Goal: Complete application form: Complete application form

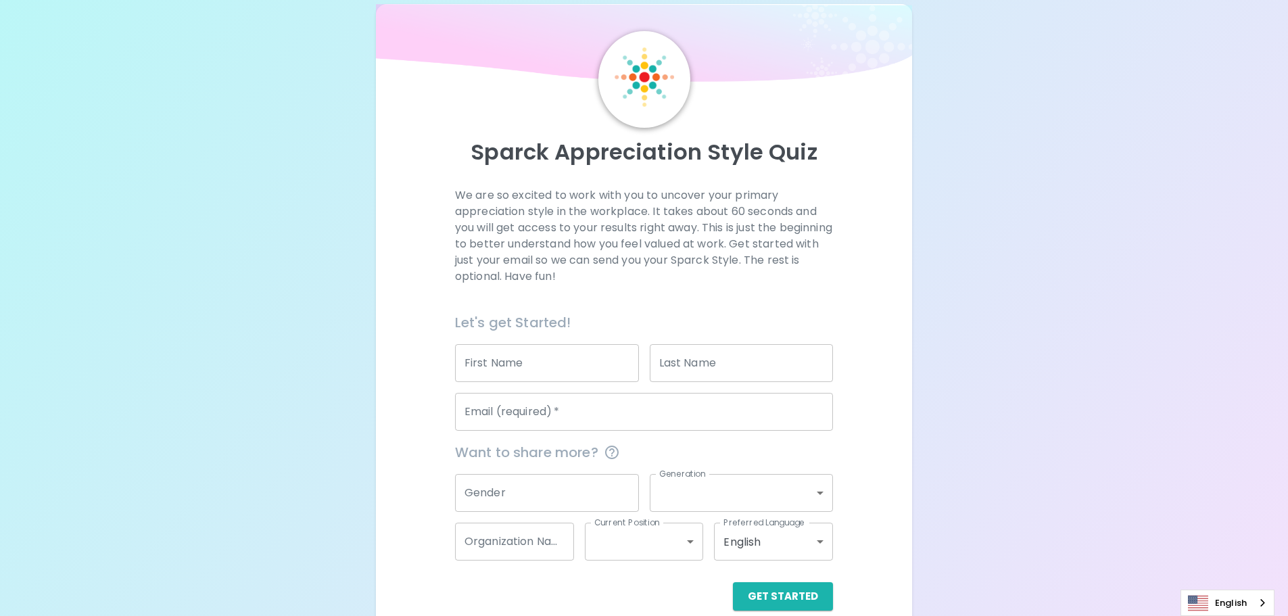
scroll to position [45, 0]
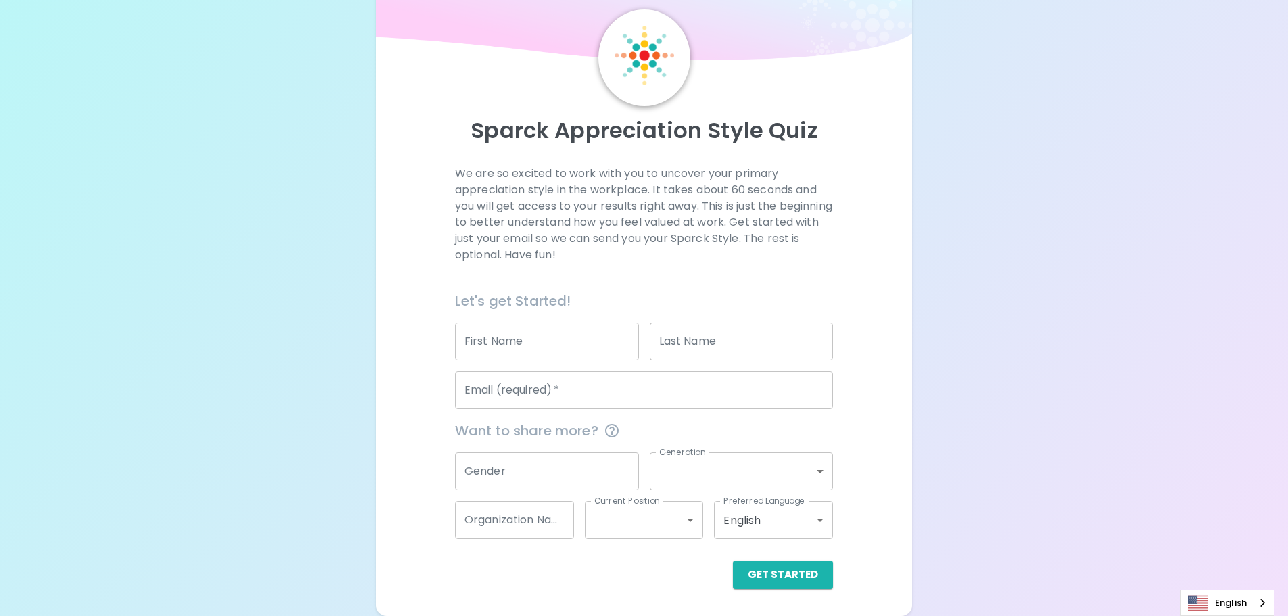
click at [579, 394] on input "Email (required)   *" at bounding box center [644, 390] width 378 height 38
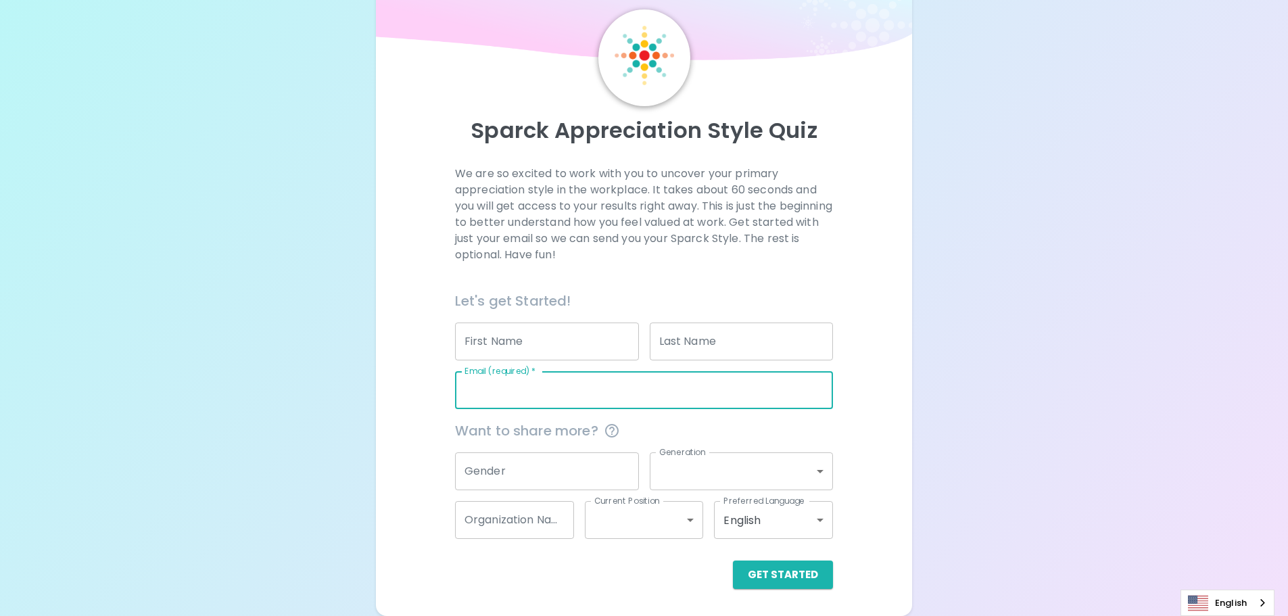
type input "[EMAIL_ADDRESS][DOMAIN_NAME]"
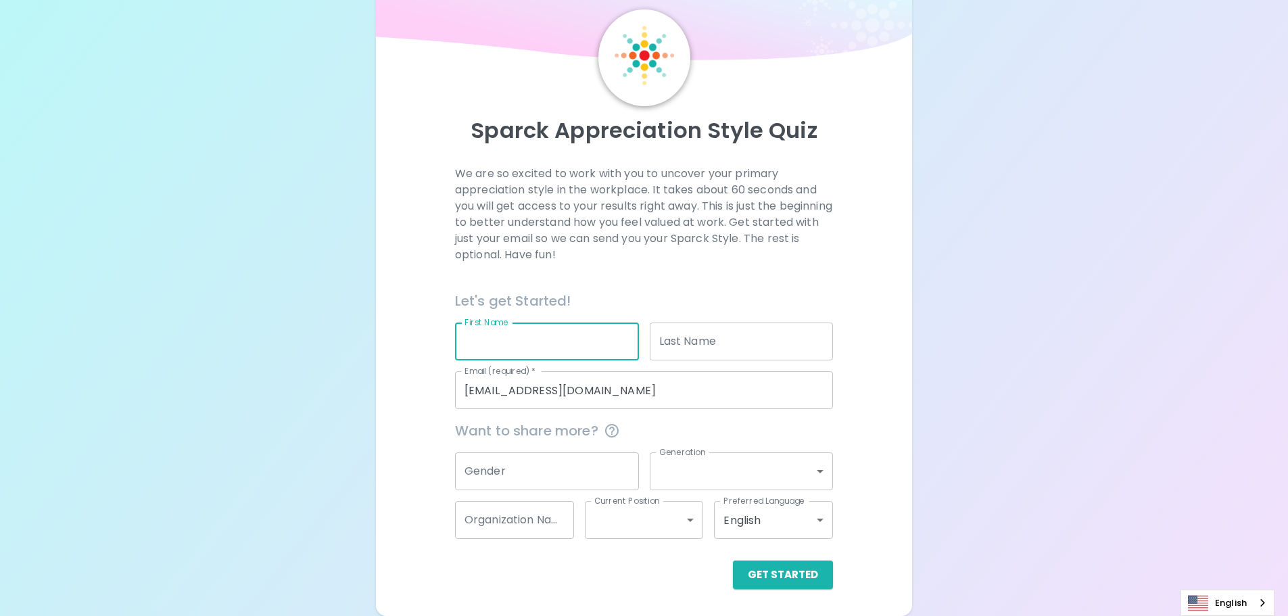
click at [565, 347] on input "First Name" at bounding box center [547, 341] width 184 height 38
type input "Poowanat"
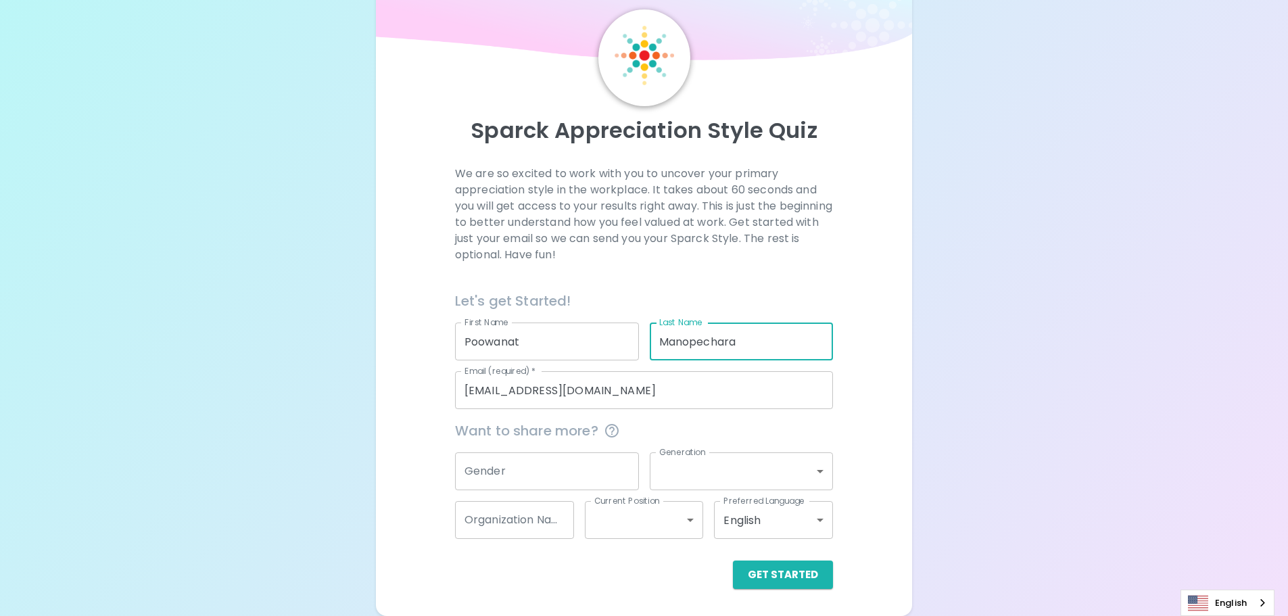
type input "Manopechara"
click at [590, 207] on p "We are so excited to work with you to uncover your primary appreciation style i…" at bounding box center [644, 214] width 378 height 97
click at [506, 479] on input "Gender" at bounding box center [547, 471] width 184 height 38
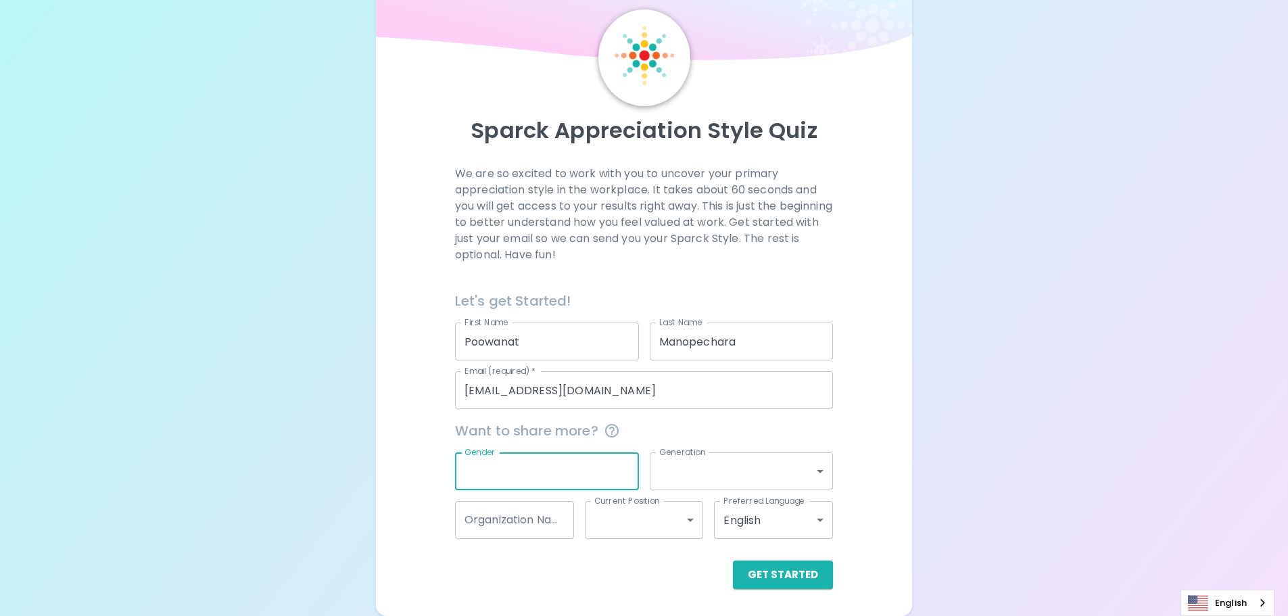
click at [364, 457] on div "Sparck Appreciation Style Quiz We are so excited to work with you to uncover yo…" at bounding box center [644, 285] width 1288 height 661
click at [1002, 346] on div "Sparck Appreciation Style Quiz We are so excited to work with you to uncover yo…" at bounding box center [644, 285] width 1288 height 661
click at [592, 466] on input "Gender" at bounding box center [547, 471] width 184 height 38
type input "[DEMOGRAPHIC_DATA]"
drag, startPoint x: 592, startPoint y: 468, endPoint x: 538, endPoint y: 478, distance: 55.0
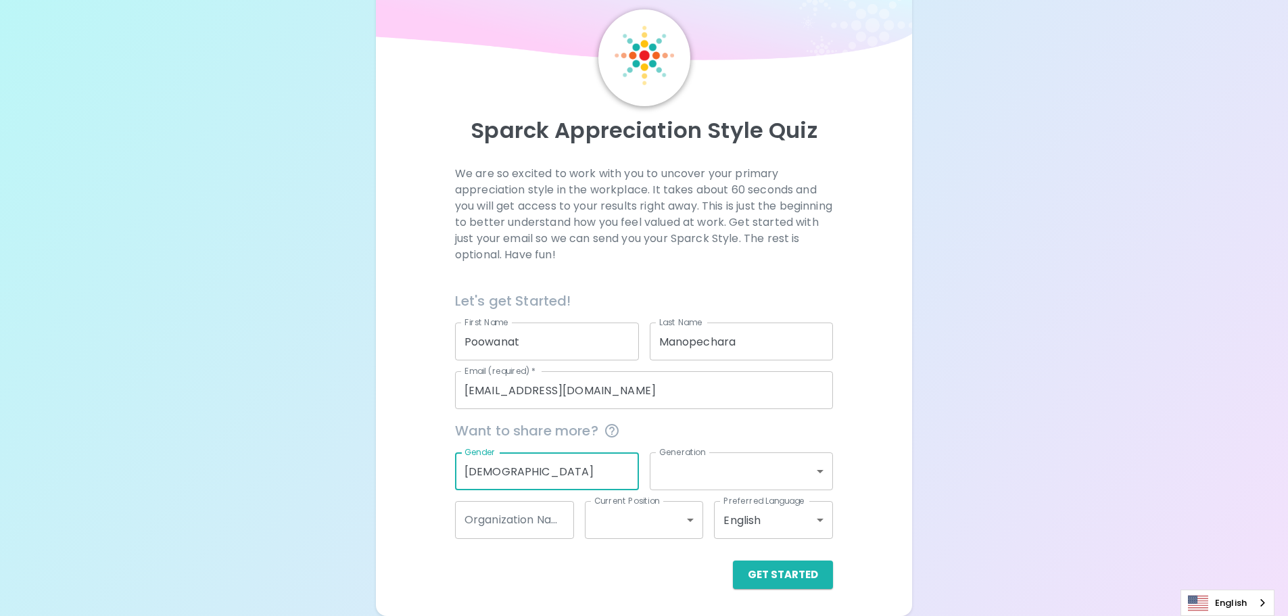
click at [538, 478] on input "[DEMOGRAPHIC_DATA]" at bounding box center [547, 471] width 184 height 38
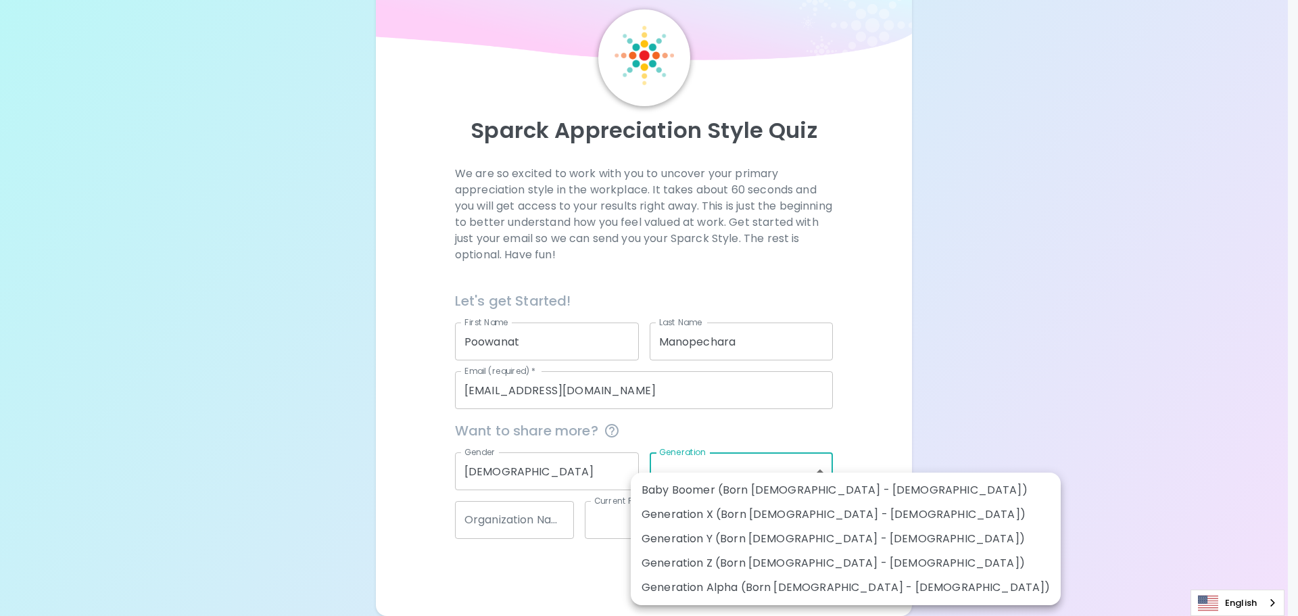
click at [748, 481] on body "Sparck Appreciation Style Quiz We are so excited to work with you to uncover yo…" at bounding box center [649, 285] width 1298 height 661
click at [817, 538] on li "Generation Y (Born [DEMOGRAPHIC_DATA] - [DEMOGRAPHIC_DATA])" at bounding box center [846, 539] width 430 height 24
type input "generation_y"
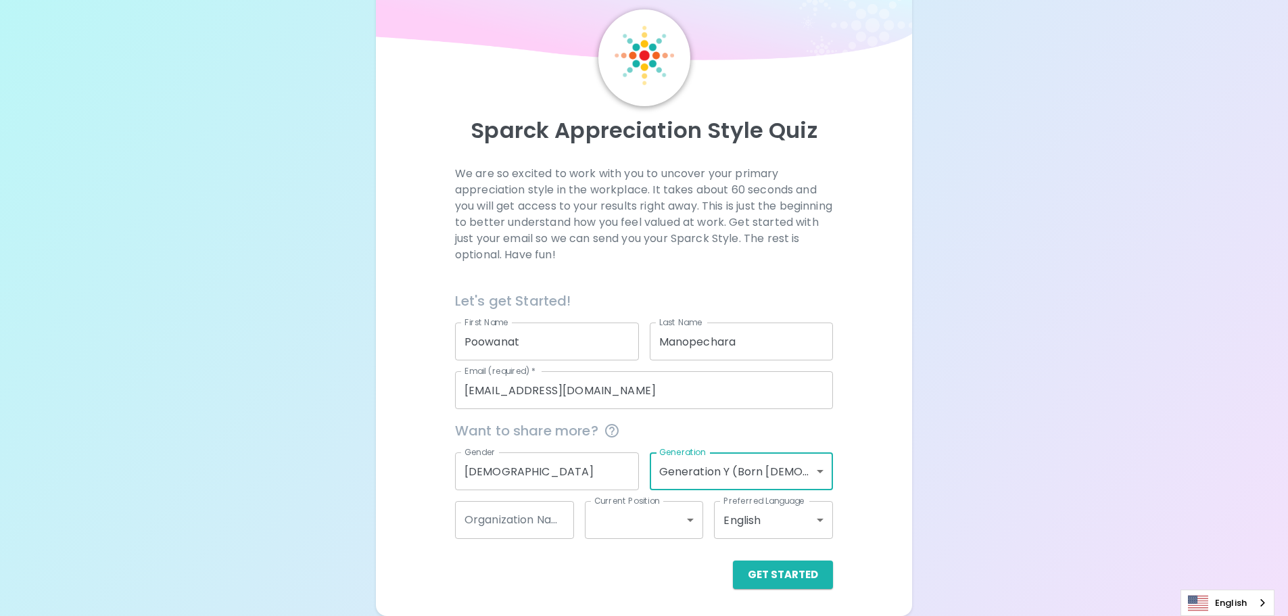
click at [522, 527] on input "Organization Name" at bounding box center [514, 520] width 119 height 38
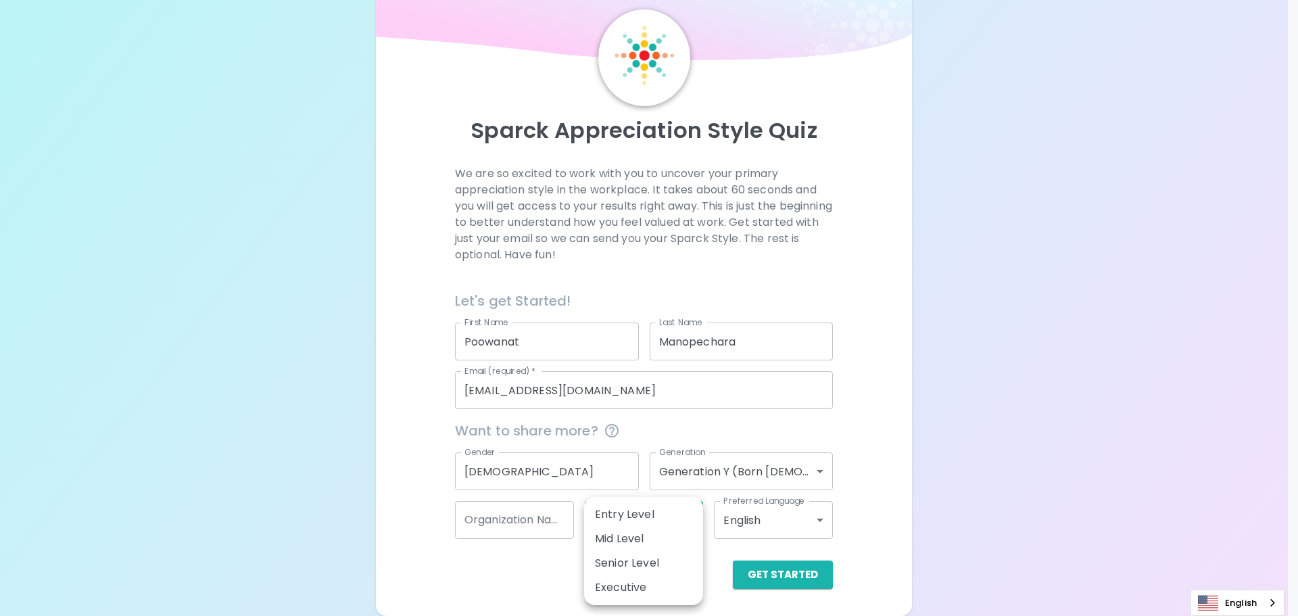
click at [631, 524] on body "Sparck Appreciation Style Quiz We are so excited to work with you to uncover yo…" at bounding box center [649, 285] width 1298 height 661
click at [655, 569] on li "Senior Level" at bounding box center [643, 563] width 119 height 24
type input "senior_level"
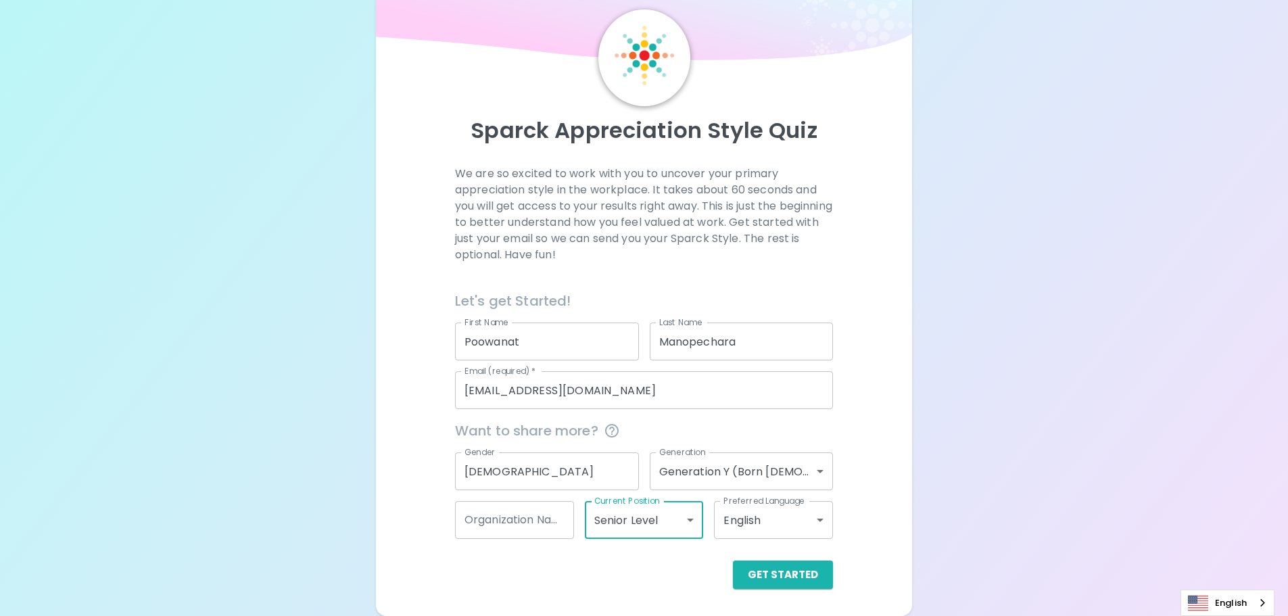
click at [905, 538] on div "Sparck Appreciation Style Quiz We are so excited to work with you to uncover yo…" at bounding box center [644, 298] width 537 height 633
click at [1232, 245] on div "Sparck Appreciation Style Quiz We are so excited to work with you to uncover yo…" at bounding box center [644, 285] width 1288 height 661
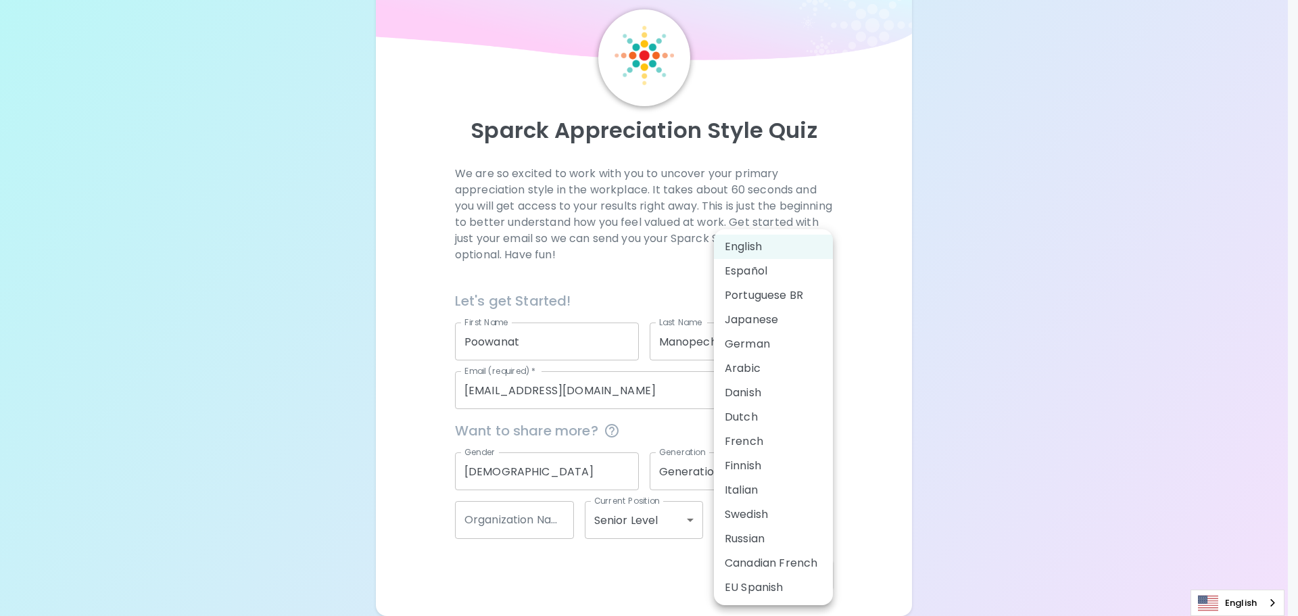
click at [793, 526] on body "Sparck Appreciation Style Quiz We are so excited to work with you to uncover yo…" at bounding box center [649, 285] width 1298 height 661
click at [1027, 433] on div at bounding box center [649, 308] width 1298 height 616
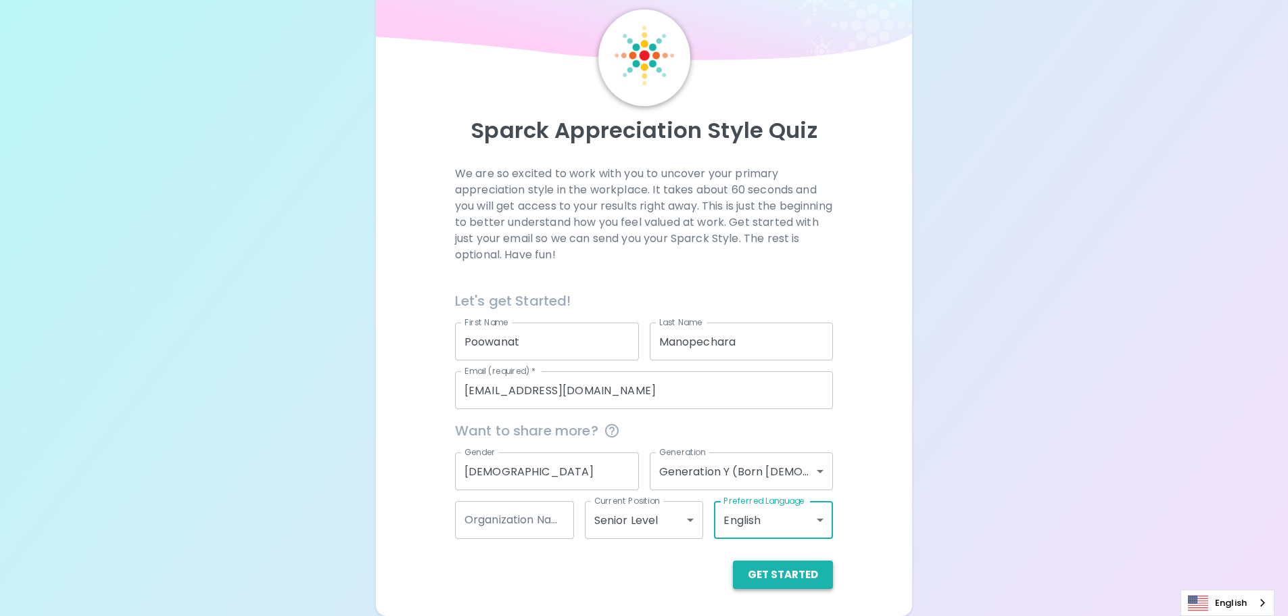
click at [784, 572] on button "Get Started" at bounding box center [783, 574] width 100 height 28
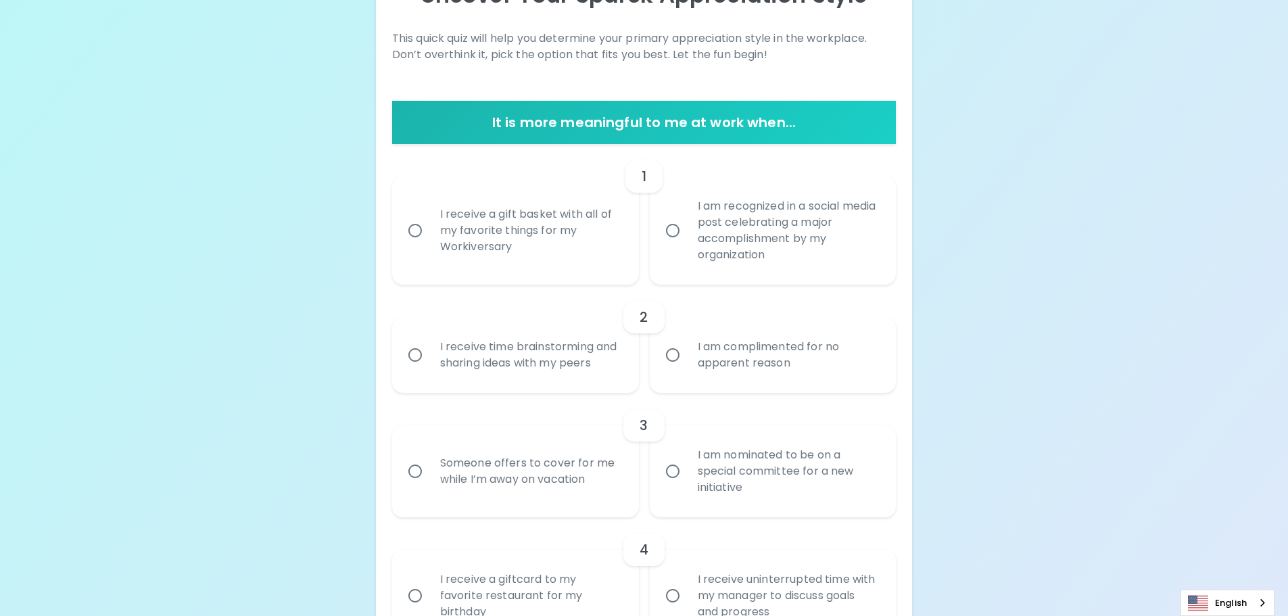
scroll to position [247, 0]
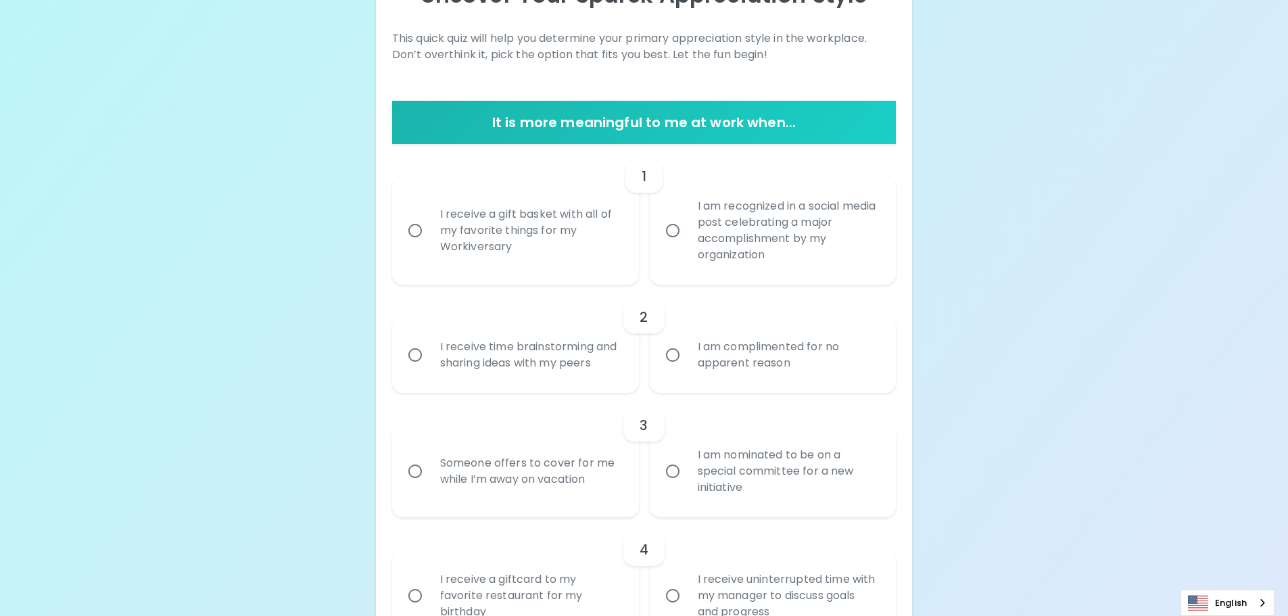
click at [511, 224] on div "I receive a gift basket with all of my favorite things for my Workiversary" at bounding box center [530, 230] width 202 height 81
click at [429, 224] on input "I receive a gift basket with all of my favorite things for my Workiversary" at bounding box center [415, 230] width 28 height 28
radio input "true"
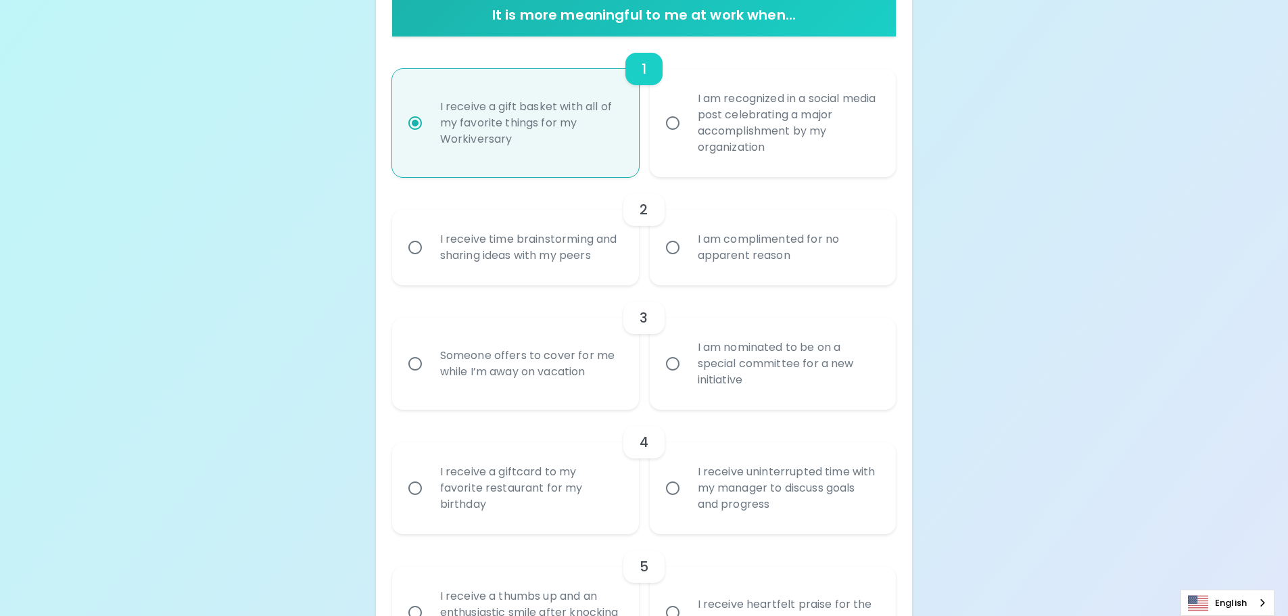
scroll to position [288, 0]
click at [565, 247] on div "I receive time brainstorming and sharing ideas with my peers" at bounding box center [530, 246] width 202 height 65
click at [429, 247] on input "I receive time brainstorming and sharing ideas with my peers" at bounding box center [415, 247] width 28 height 28
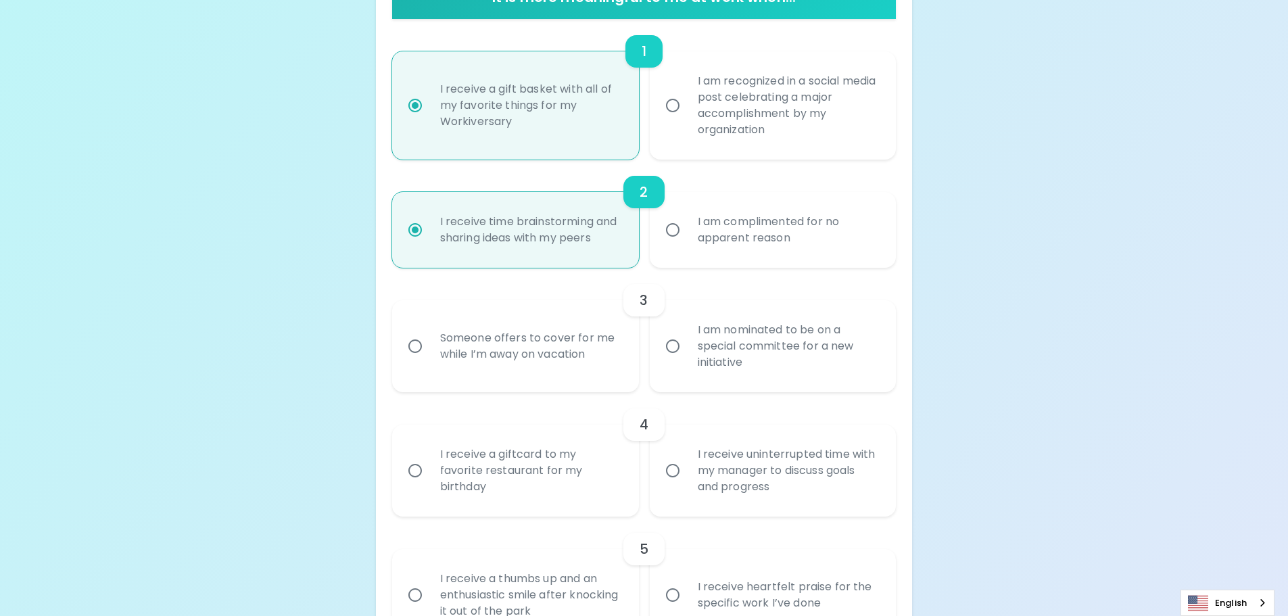
scroll to position [329, 0]
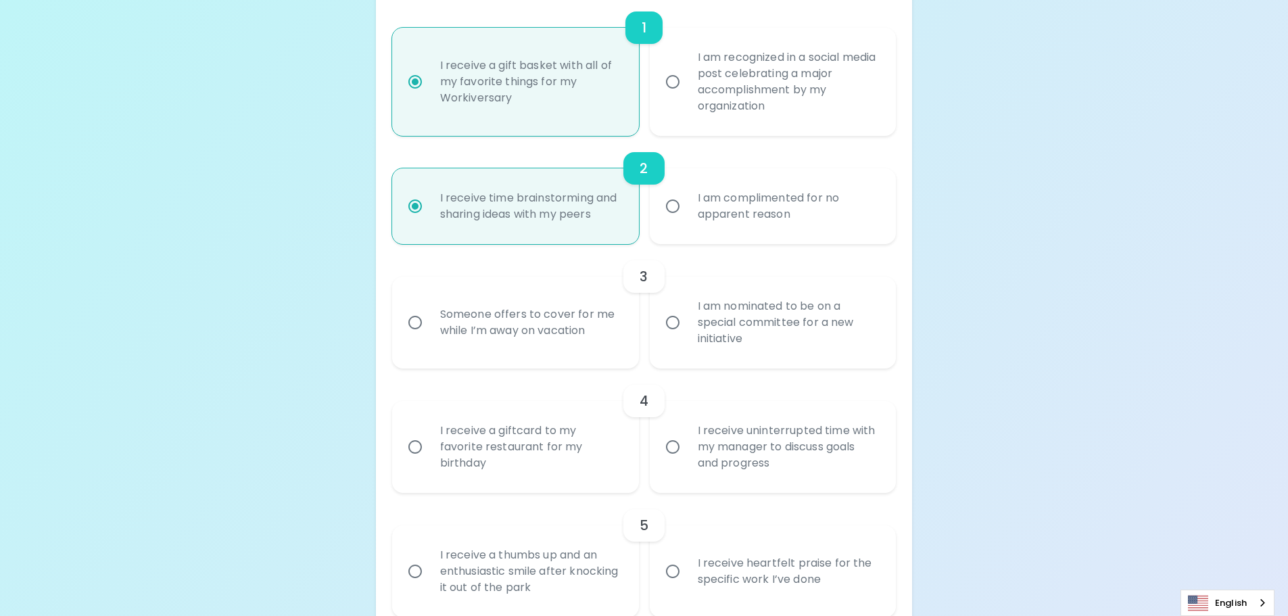
radio input "true"
click at [714, 309] on div "I am nominated to be on a special committee for a new initiative" at bounding box center [788, 322] width 202 height 81
click at [687, 309] on input "I am nominated to be on a special committee for a new initiative" at bounding box center [672, 322] width 28 height 28
radio input "false"
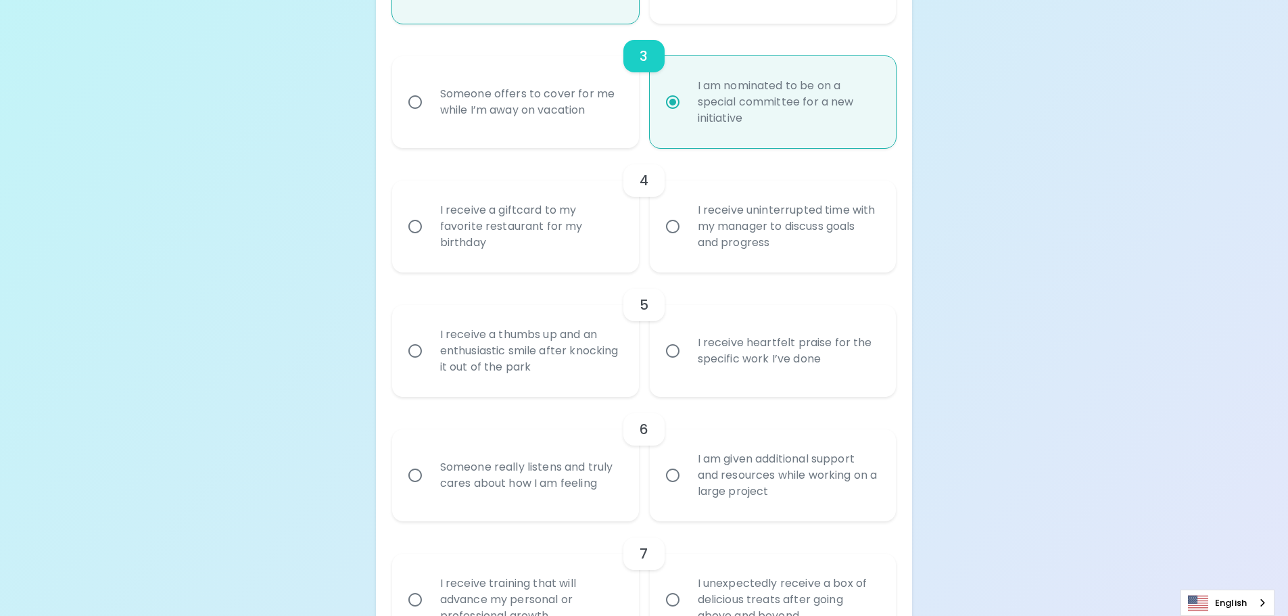
scroll to position [572, 0]
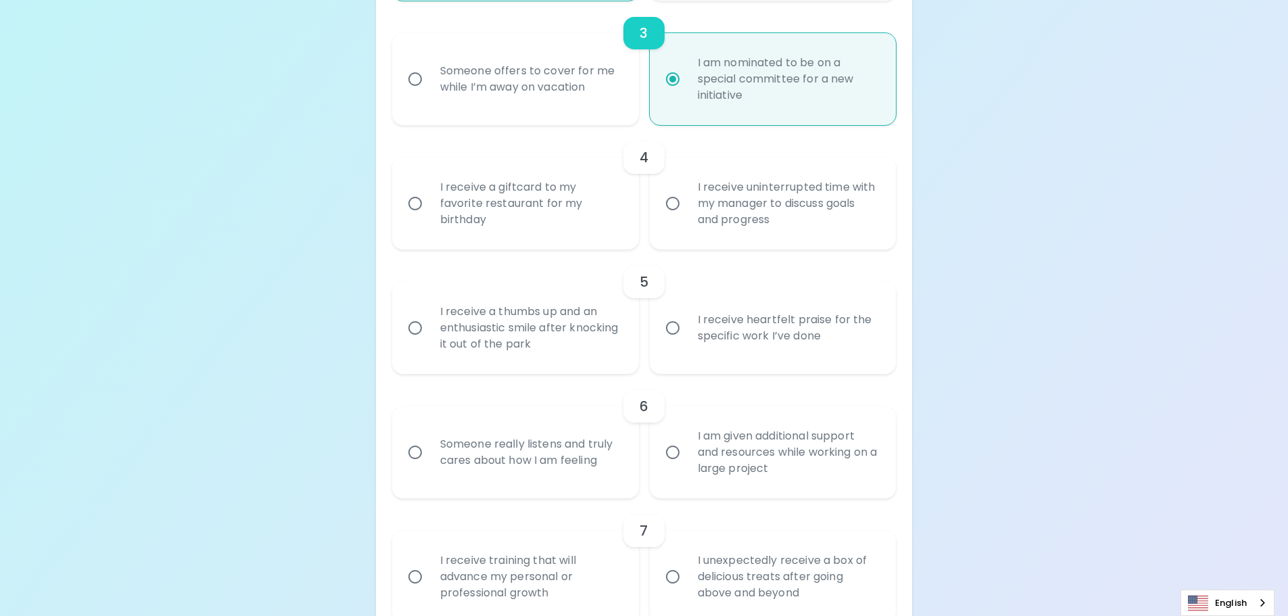
radio input "true"
click at [802, 199] on div "I receive uninterrupted time with my manager to discuss goals and progress" at bounding box center [788, 203] width 202 height 81
click at [687, 199] on input "I receive uninterrupted time with my manager to discuss goals and progress" at bounding box center [672, 203] width 28 height 28
radio input "false"
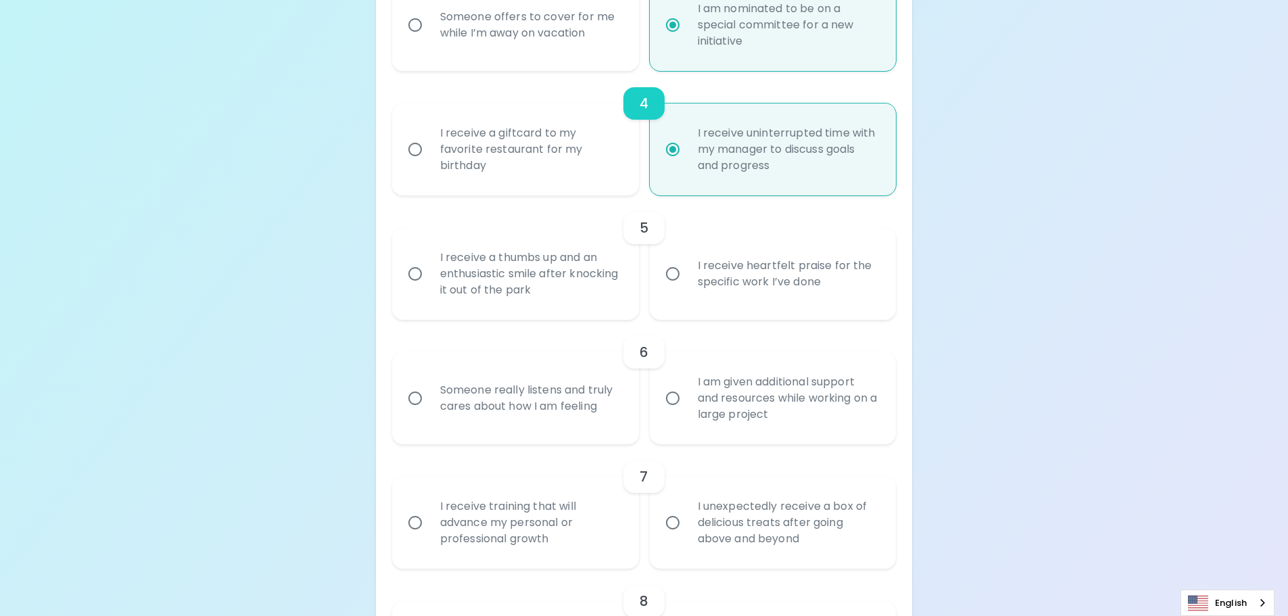
scroll to position [694, 0]
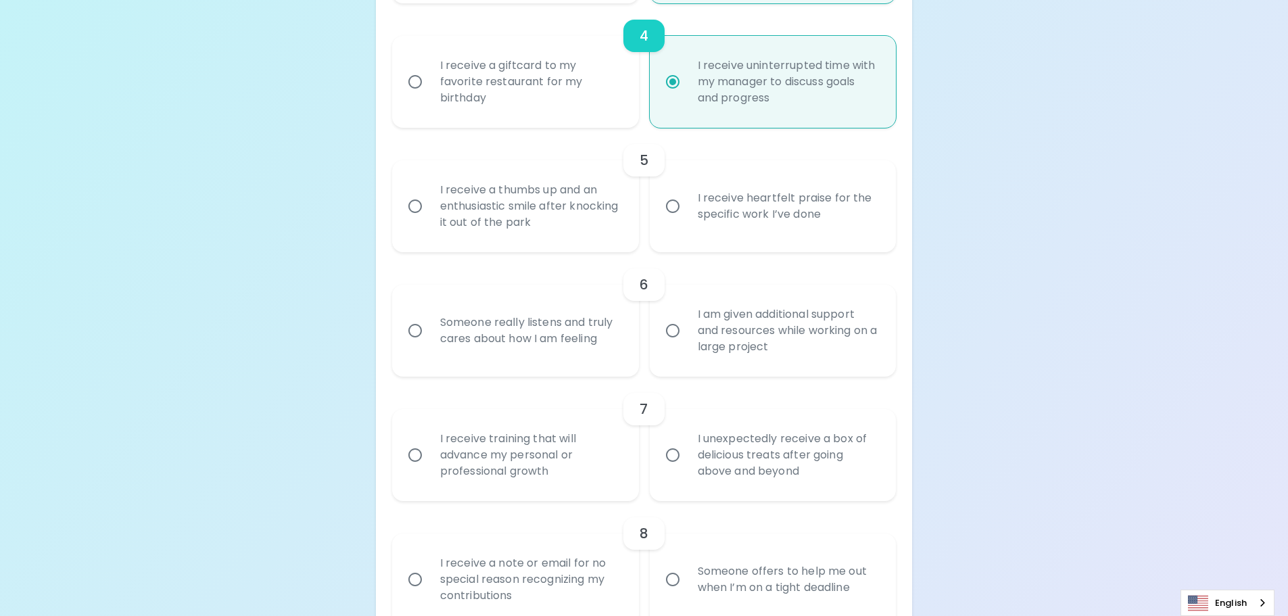
radio input "true"
click at [827, 203] on div "I receive heartfelt praise for the specific work I’ve done" at bounding box center [788, 206] width 202 height 65
click at [687, 203] on input "I receive heartfelt praise for the specific work I’ve done" at bounding box center [672, 206] width 28 height 28
radio input "false"
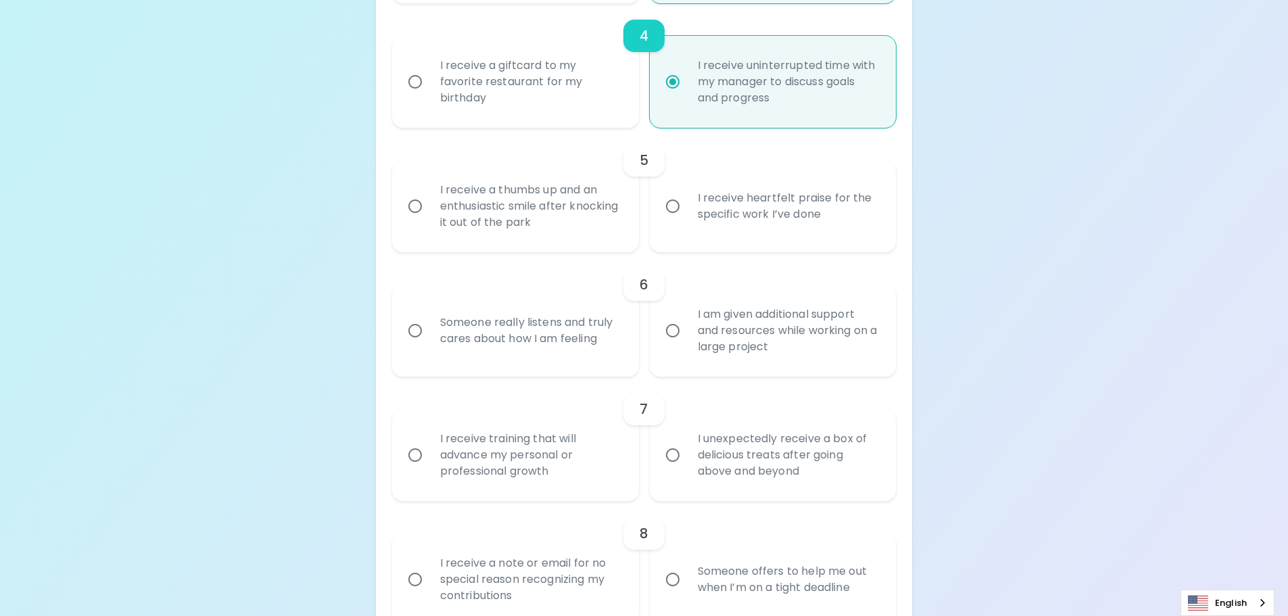
radio input "false"
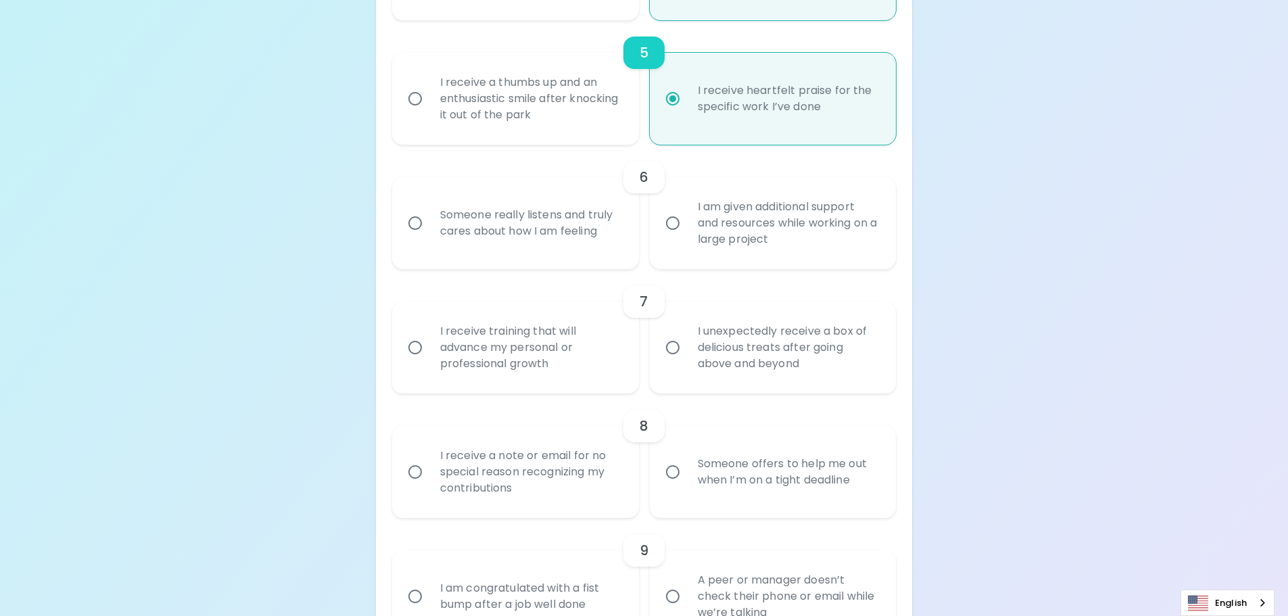
scroll to position [802, 0]
radio input "true"
click at [711, 217] on div "I am given additional support and resources while working on a large project" at bounding box center [788, 222] width 202 height 81
click at [687, 217] on input "I am given additional support and resources while working on a large project" at bounding box center [672, 222] width 28 height 28
radio input "false"
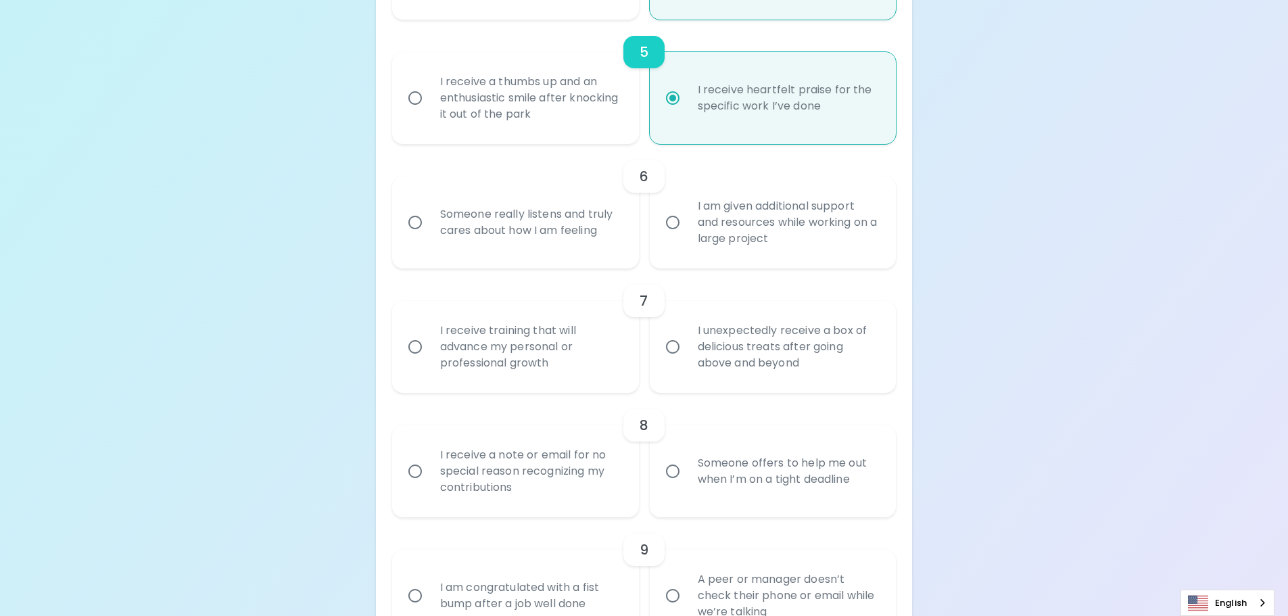
radio input "false"
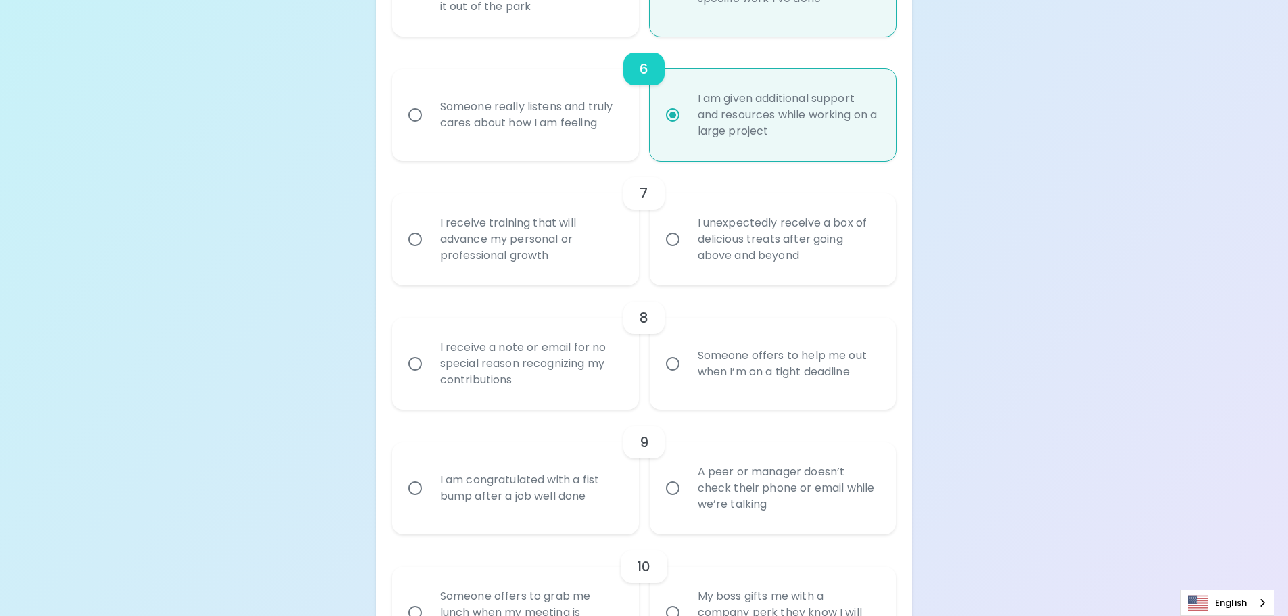
scroll to position [910, 0]
radio input "true"
click at [537, 228] on div "I receive training that will advance my personal or professional growth" at bounding box center [530, 238] width 202 height 81
click at [429, 228] on input "I receive training that will advance my personal or professional growth" at bounding box center [415, 238] width 28 height 28
radio input "false"
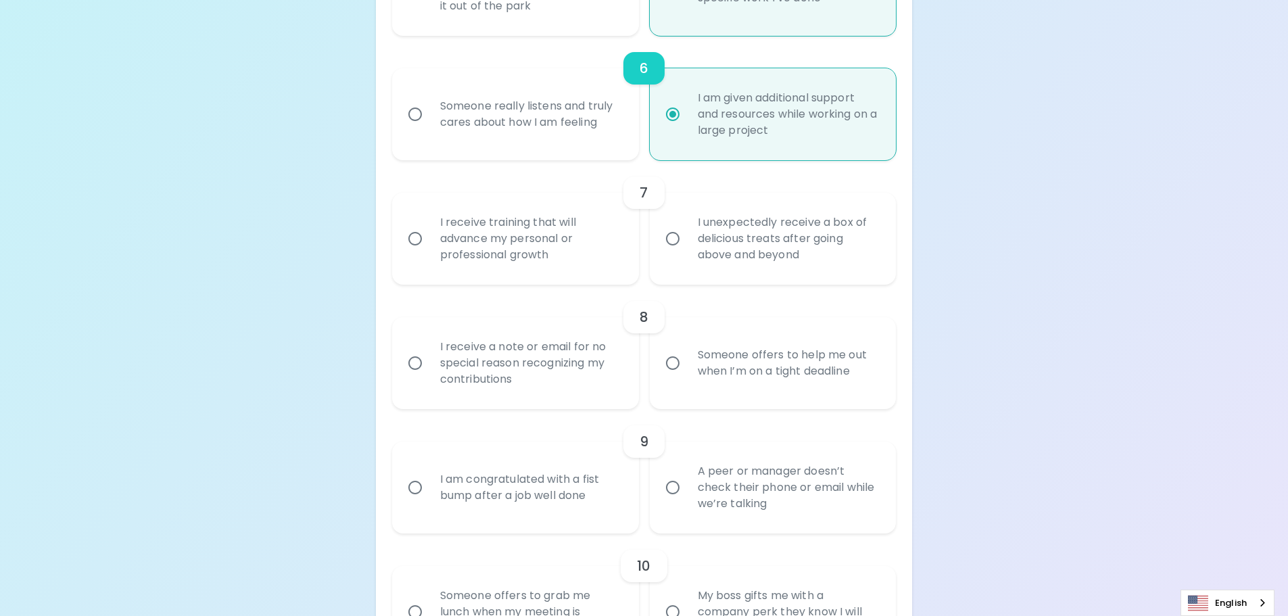
radio input "false"
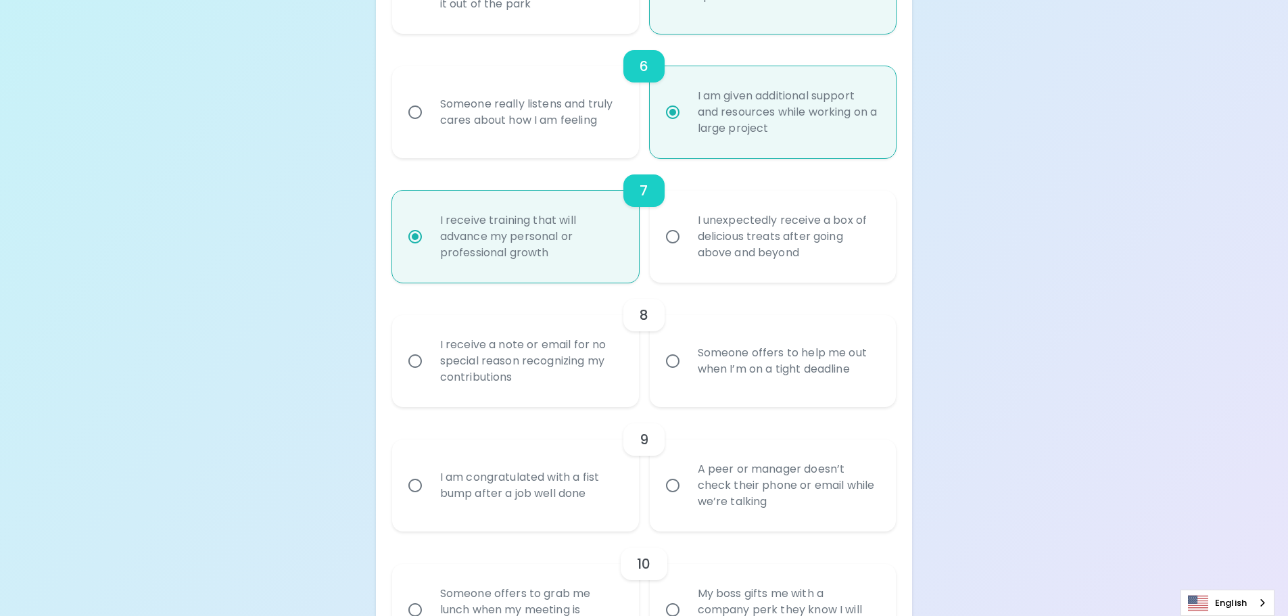
scroll to position [1018, 0]
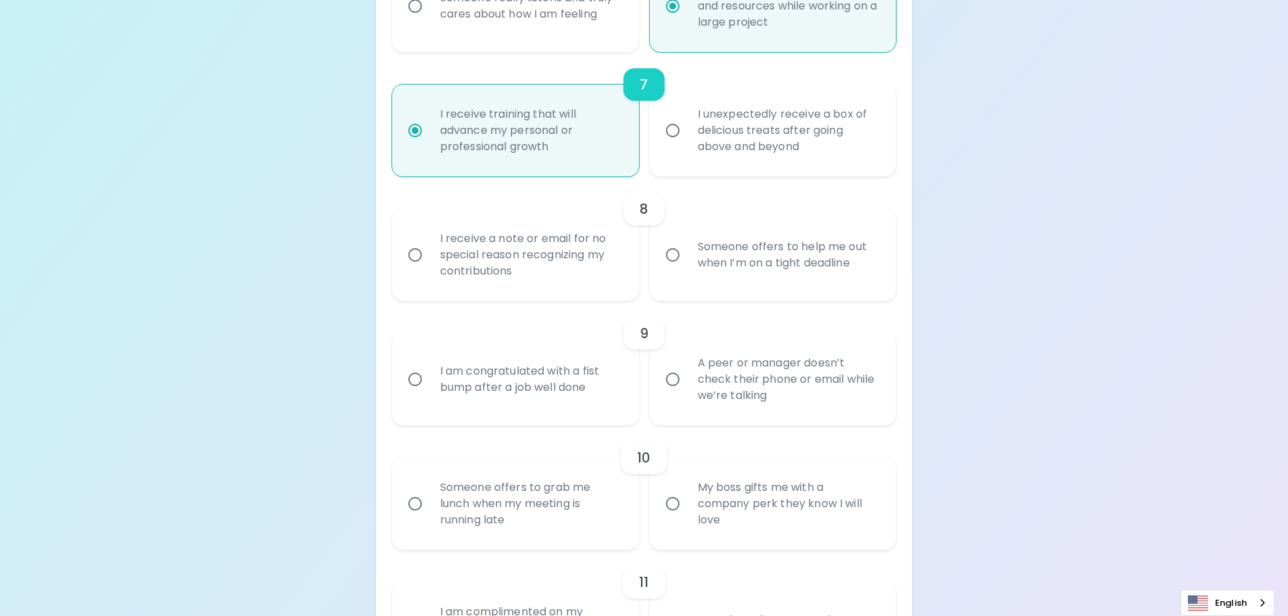
radio input "true"
click at [510, 264] on div "I receive a note or email for no special reason recognizing my contributions" at bounding box center [530, 254] width 202 height 81
click at [429, 264] on input "I receive a note or email for no special reason recognizing my contributions" at bounding box center [415, 255] width 28 height 28
radio input "false"
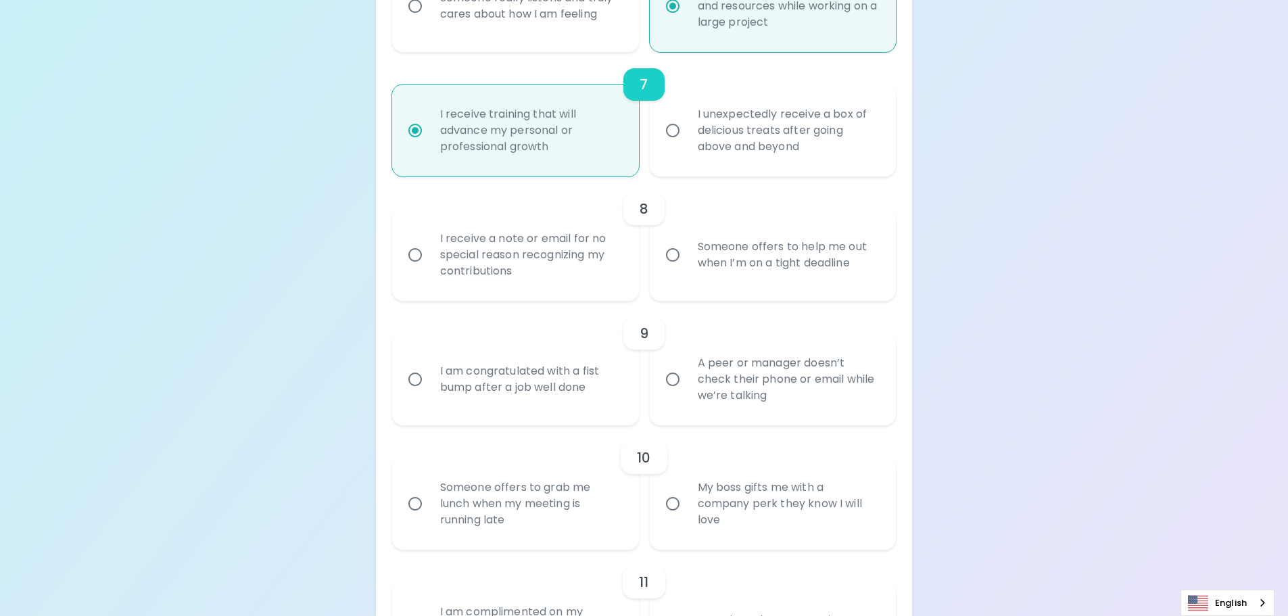
radio input "false"
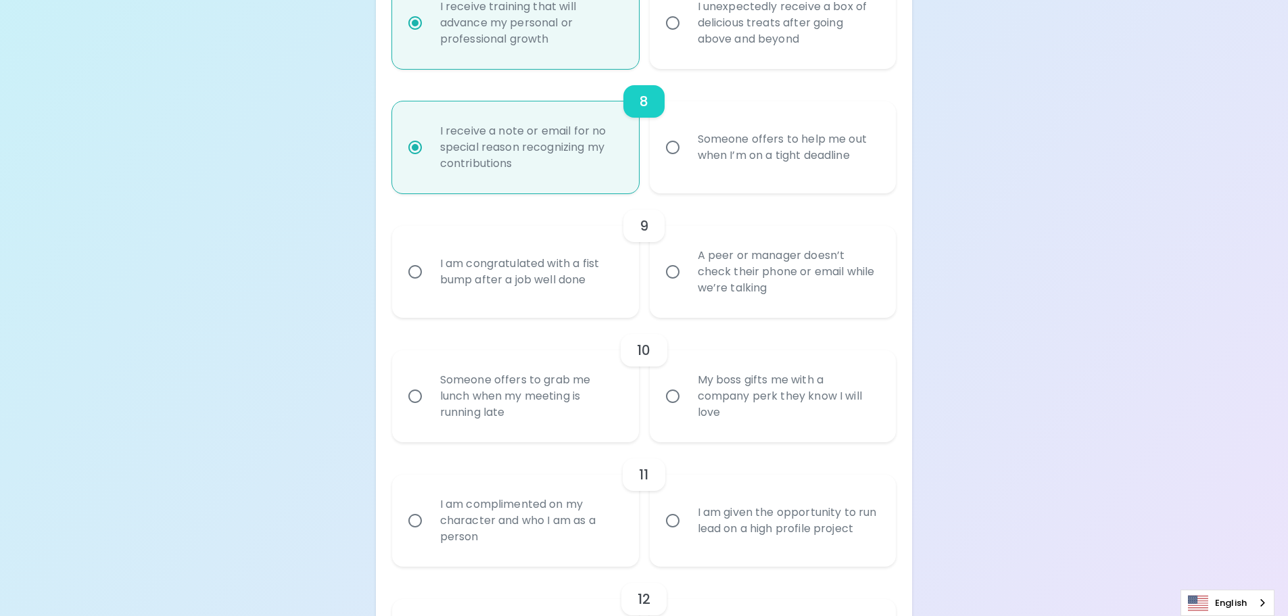
scroll to position [1126, 0]
radio input "true"
click at [489, 267] on div "I am congratulated with a fist bump after a job well done" at bounding box center [530, 271] width 202 height 65
click at [429, 267] on input "I am congratulated with a fist bump after a job well done" at bounding box center [415, 271] width 28 height 28
radio input "false"
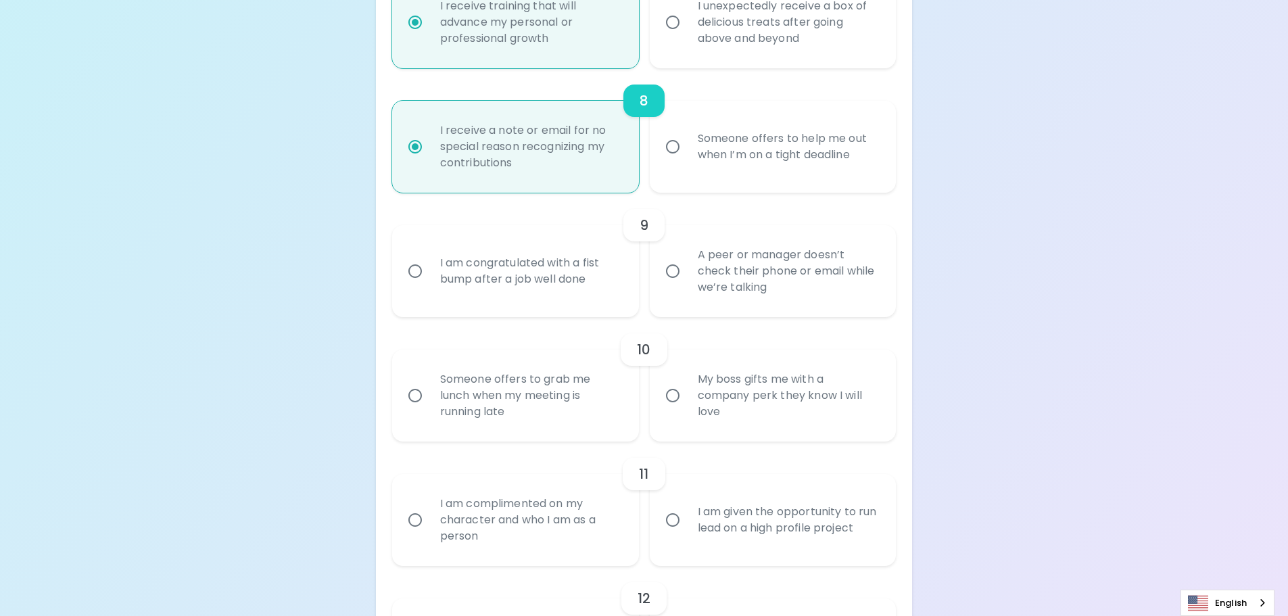
radio input "false"
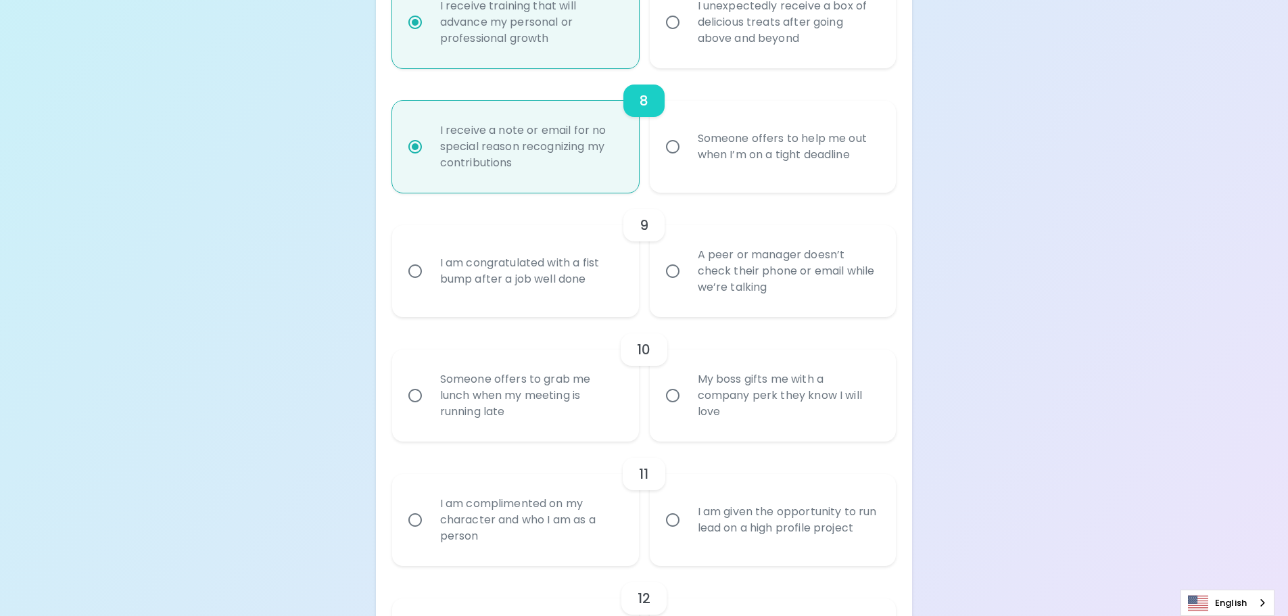
radio input "false"
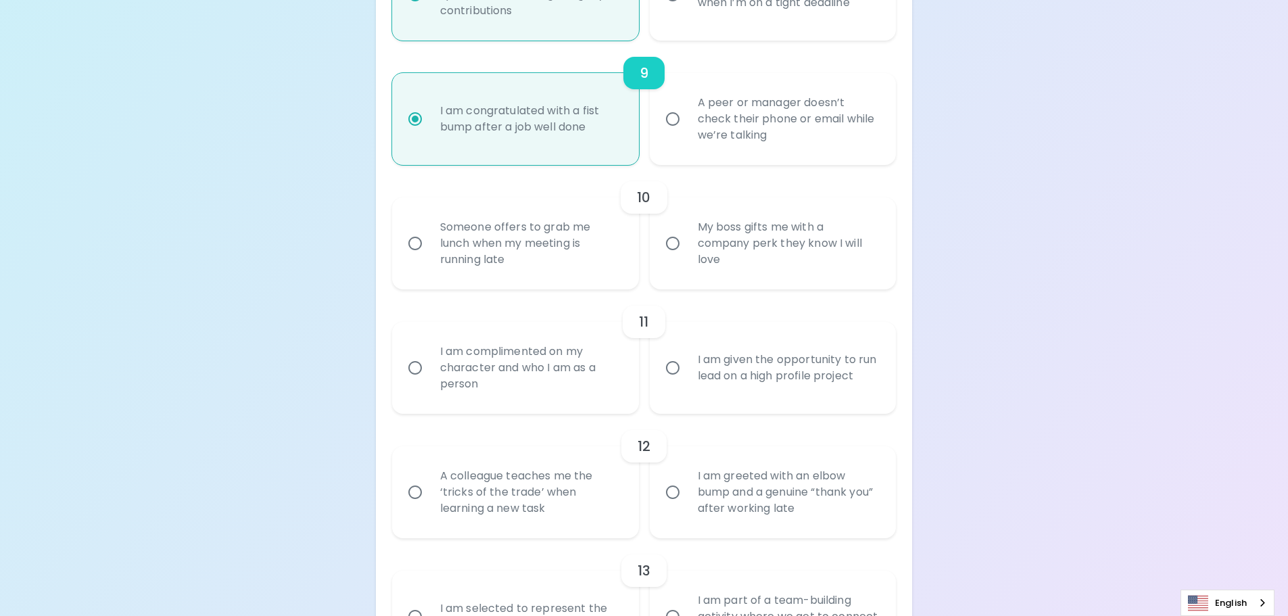
scroll to position [1302, 0]
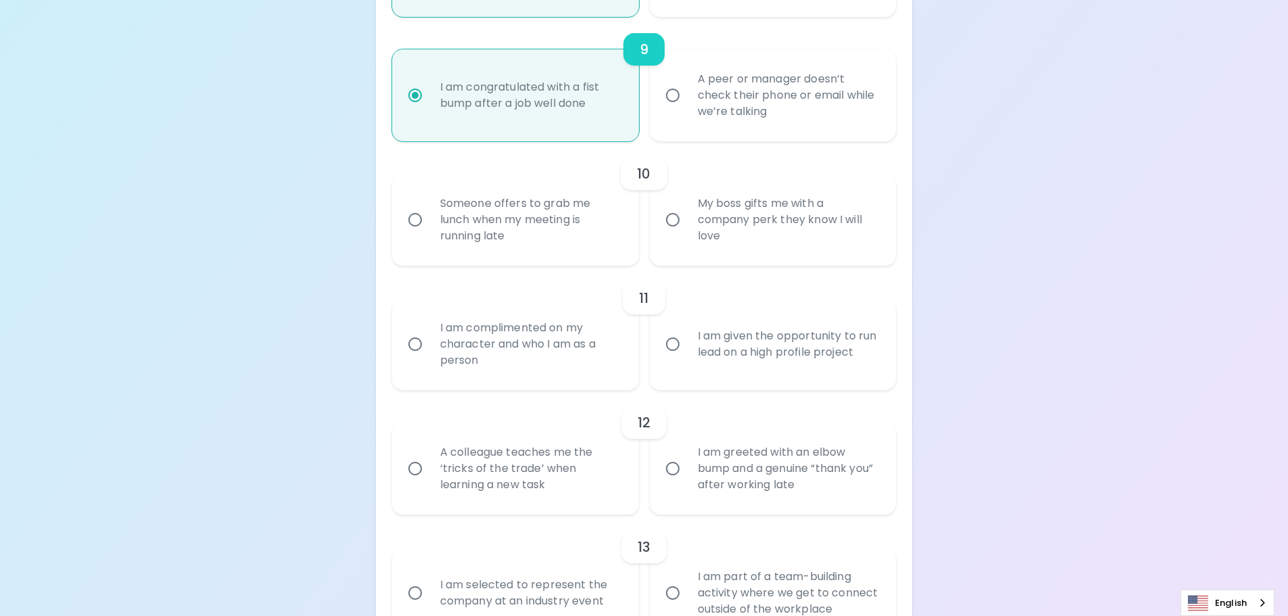
radio input "true"
click at [779, 212] on div "My boss gifts me with a company perk they know I will love" at bounding box center [788, 219] width 202 height 81
click at [687, 212] on input "My boss gifts me with a company perk they know I will love" at bounding box center [672, 220] width 28 height 28
radio input "false"
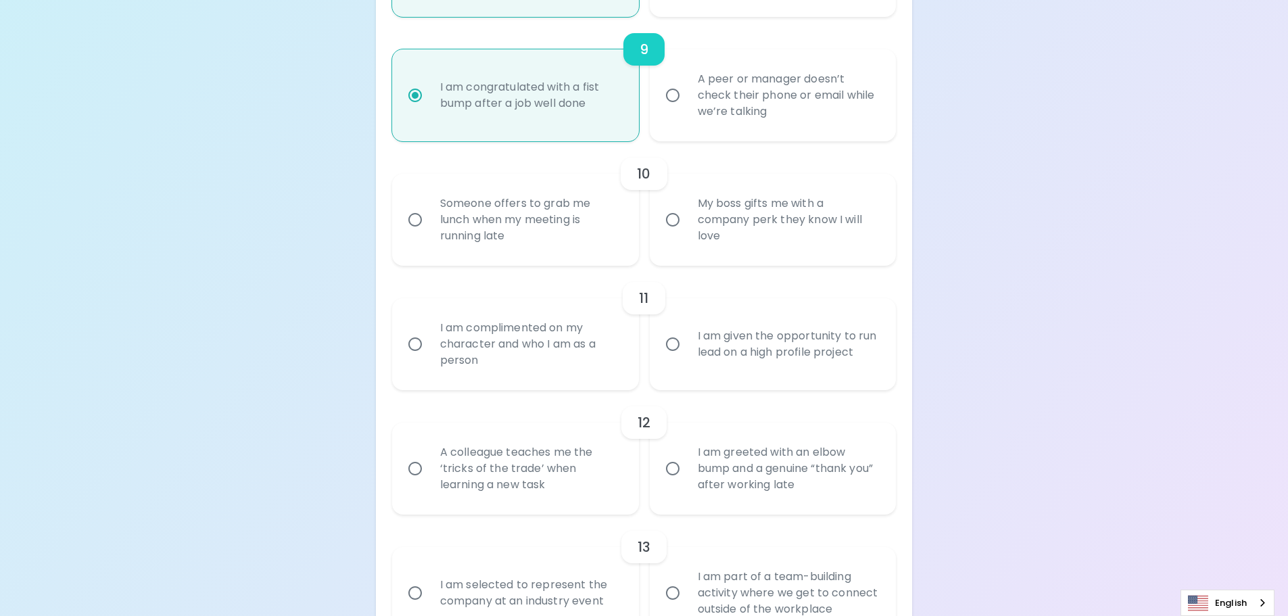
radio input "false"
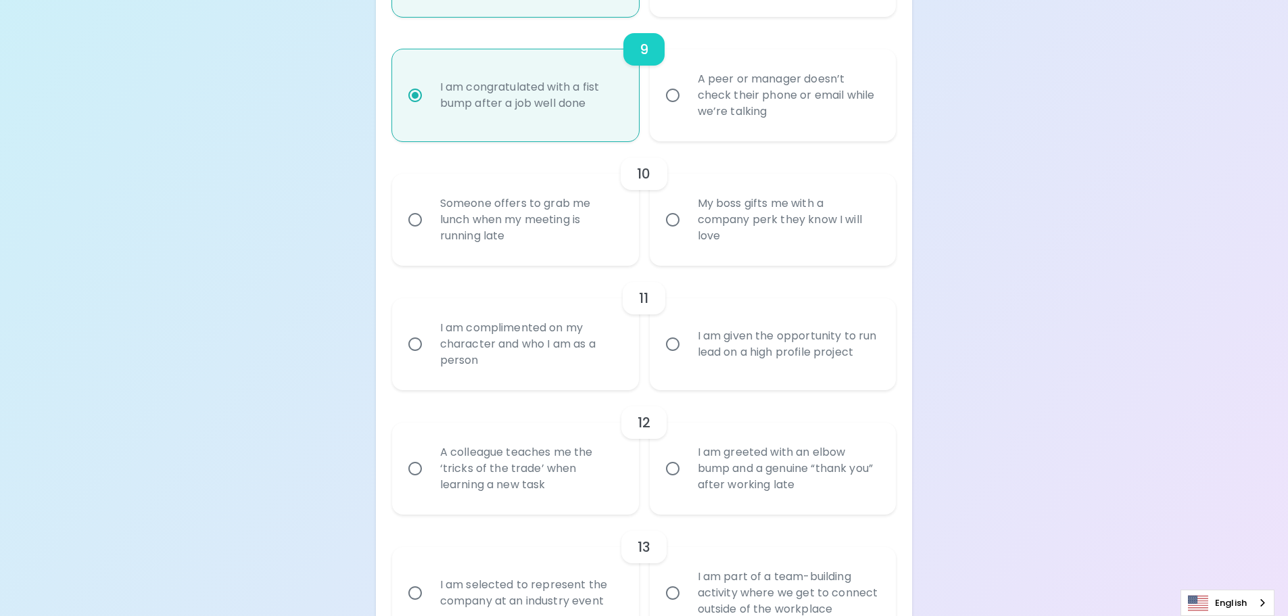
radio input "false"
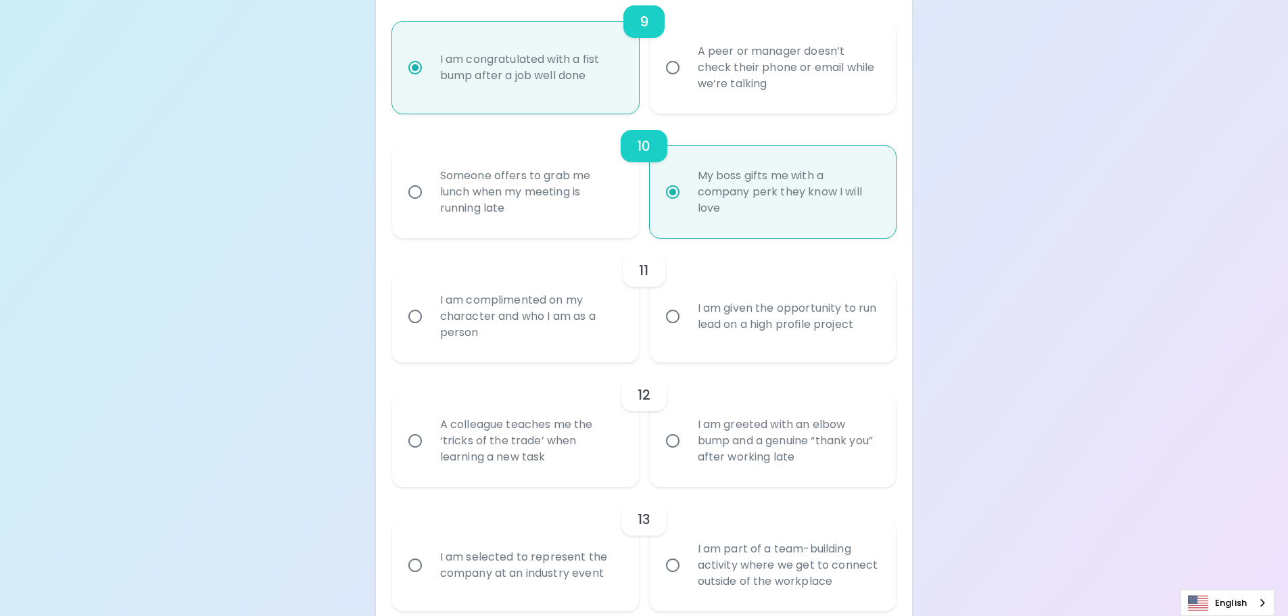
scroll to position [1410, 0]
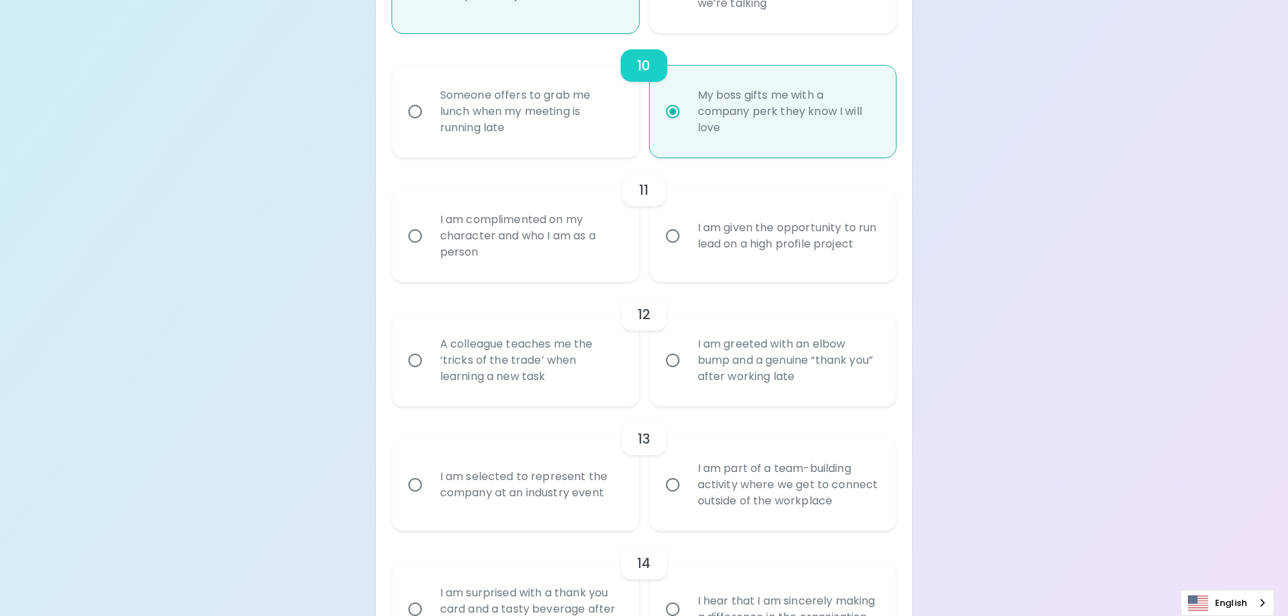
radio input "true"
click at [810, 231] on div "I am given the opportunity to run lead on a high profile project" at bounding box center [788, 235] width 202 height 65
click at [687, 231] on input "I am given the opportunity to run lead on a high profile project" at bounding box center [672, 236] width 28 height 28
radio input "false"
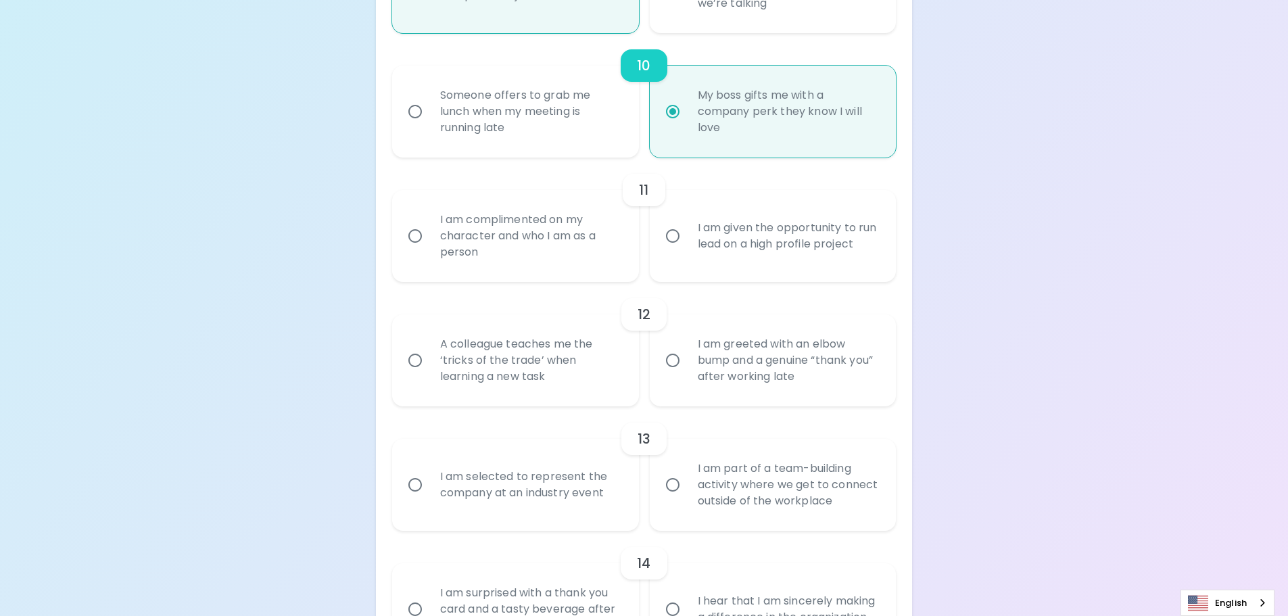
radio input "false"
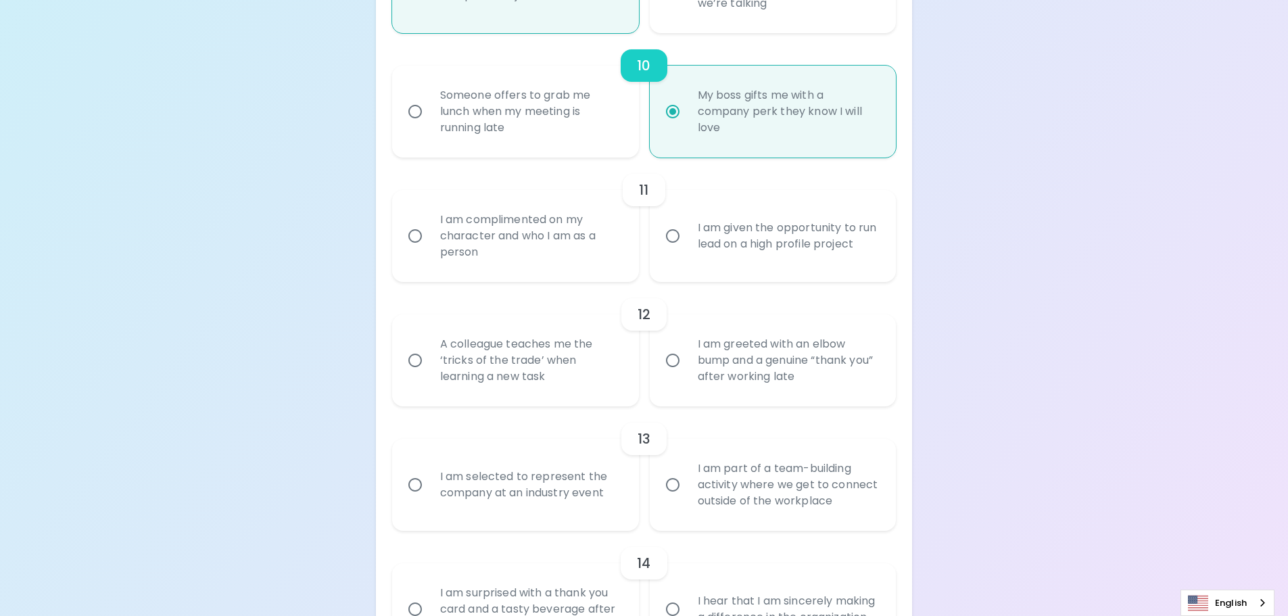
radio input "false"
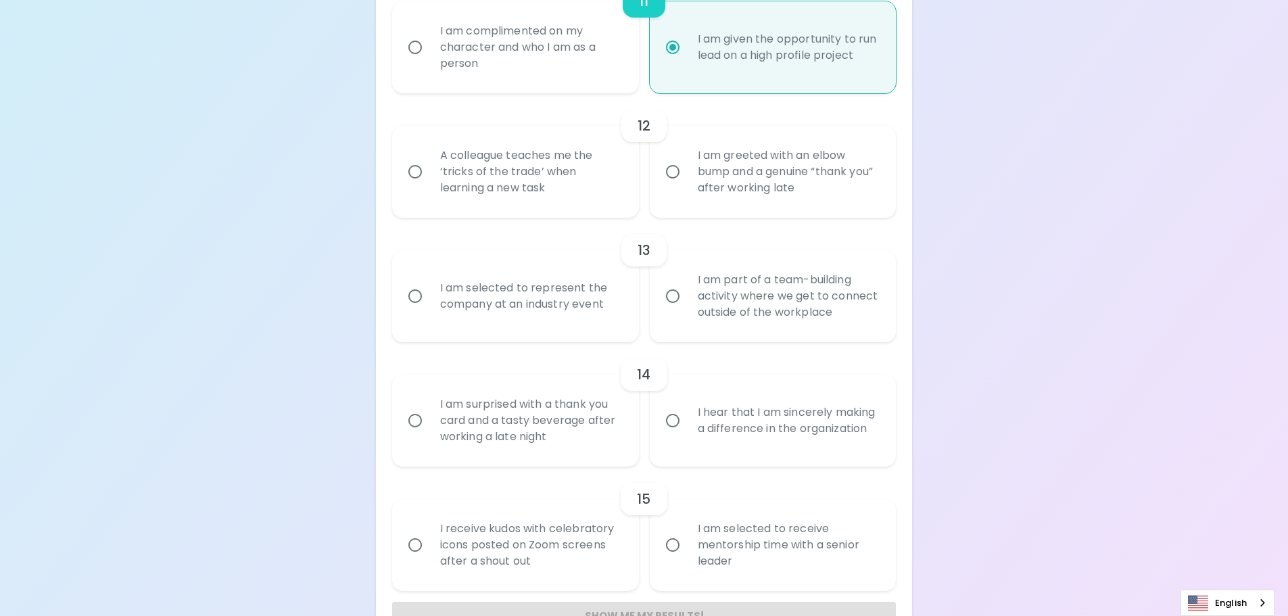
scroll to position [1640, 0]
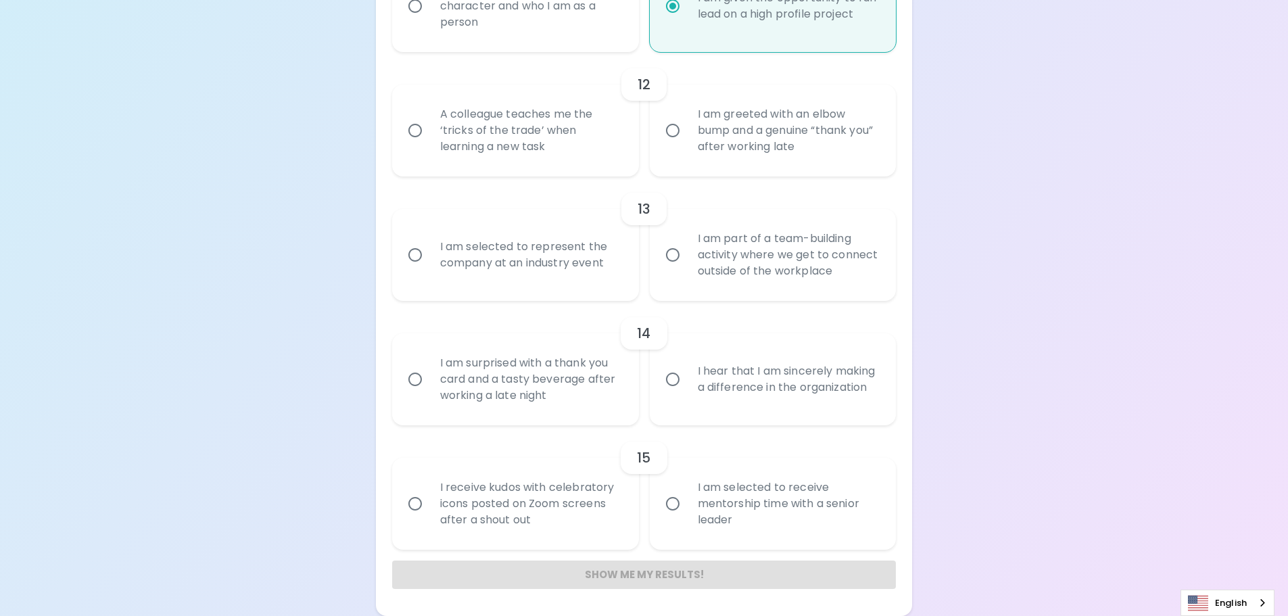
radio input "true"
click at [540, 131] on div "A colleague teaches me the ‘tricks of the trade’ when learning a new task" at bounding box center [530, 130] width 202 height 81
click at [429, 131] on input "A colleague teaches me the ‘tricks of the trade’ when learning a new task" at bounding box center [415, 130] width 28 height 28
radio input "false"
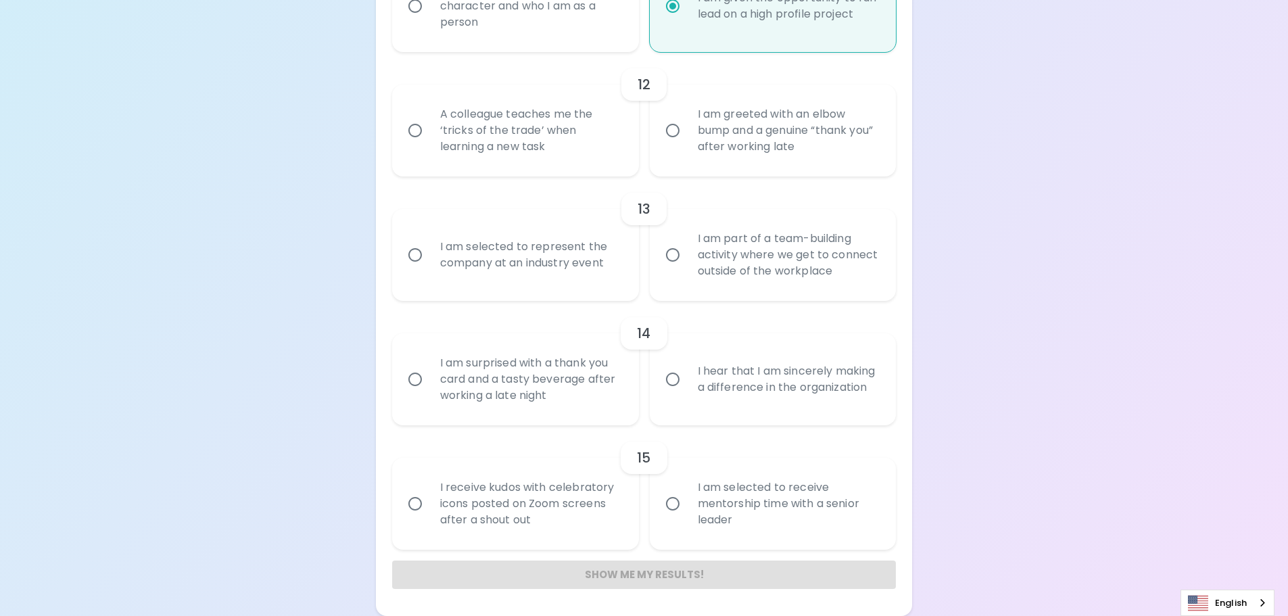
radio input "false"
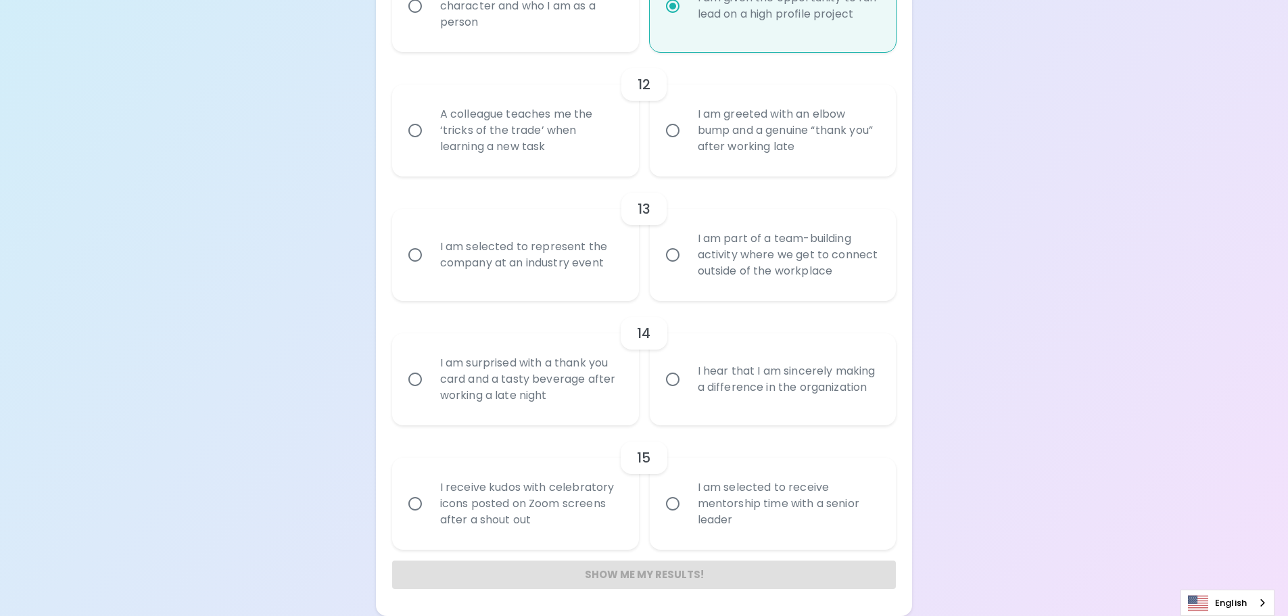
radio input "false"
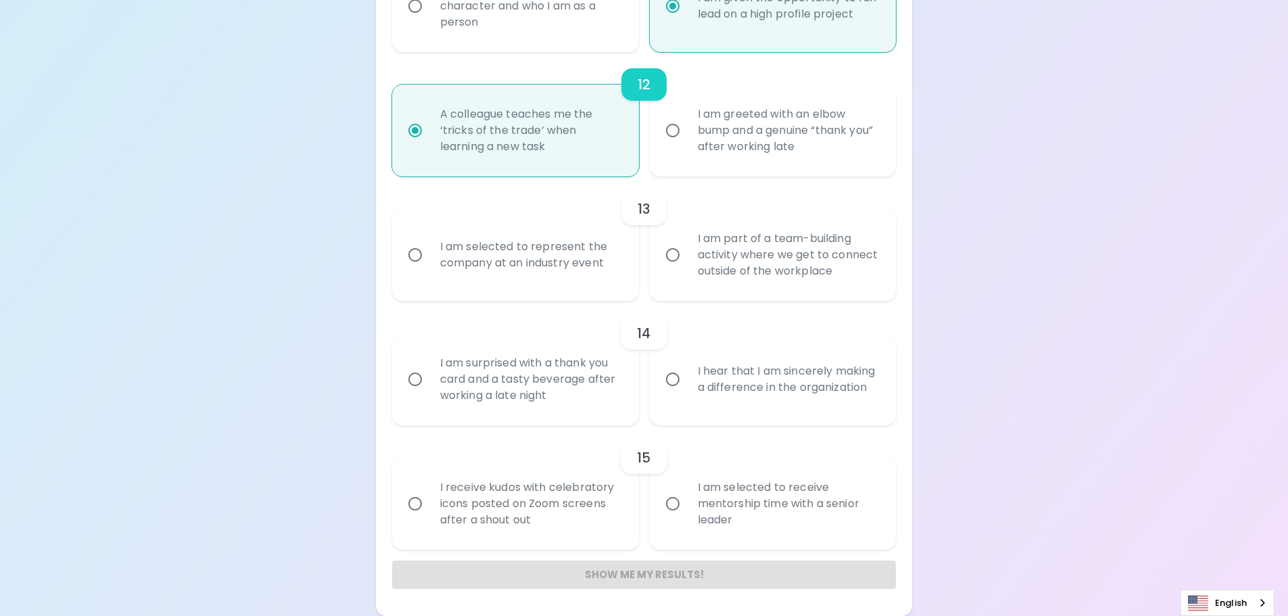
radio input "true"
click at [466, 253] on div "I am selected to represent the company at an industry event" at bounding box center [530, 254] width 202 height 65
click at [429, 253] on input "I am selected to represent the company at an industry event" at bounding box center [415, 255] width 28 height 28
radio input "false"
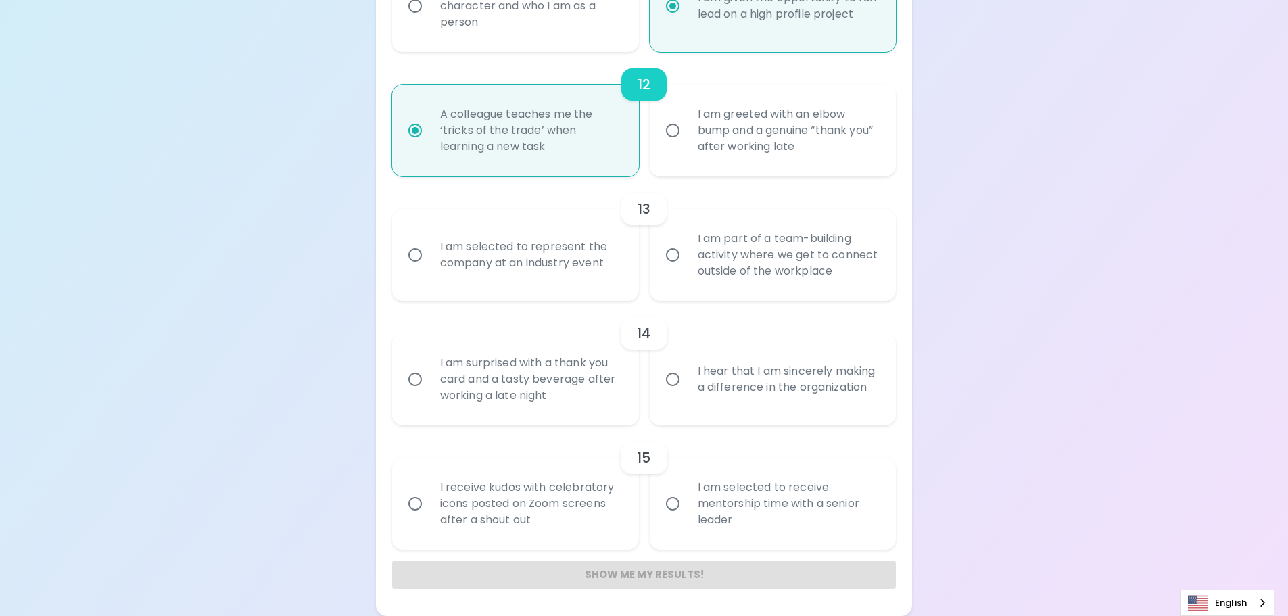
radio input "false"
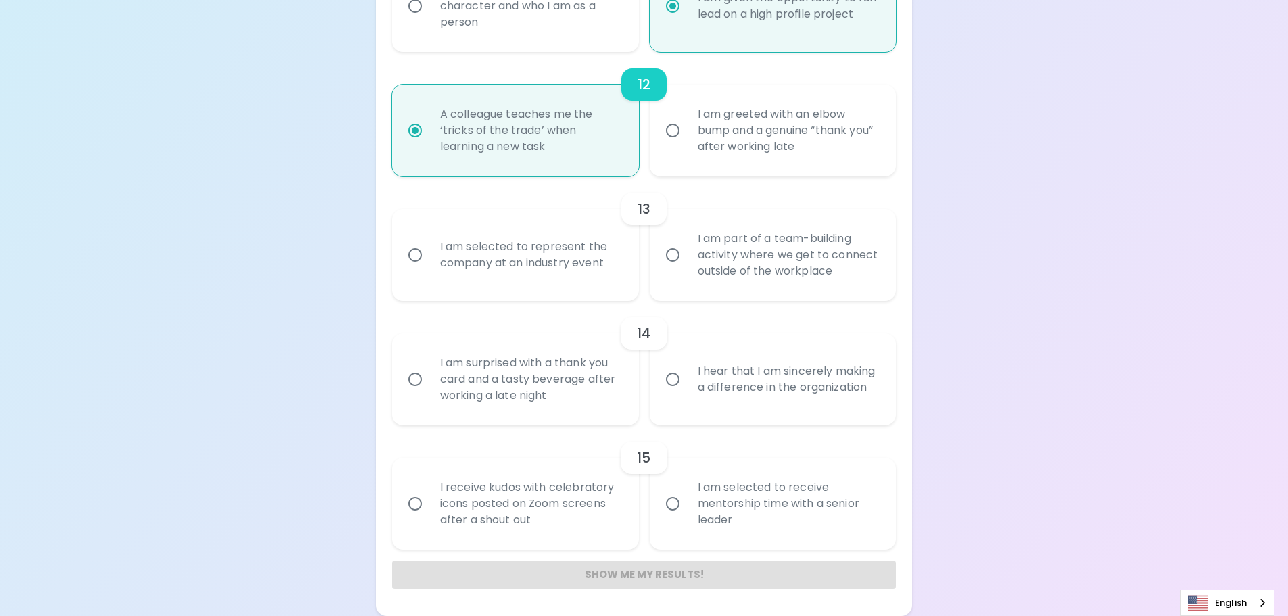
radio input "false"
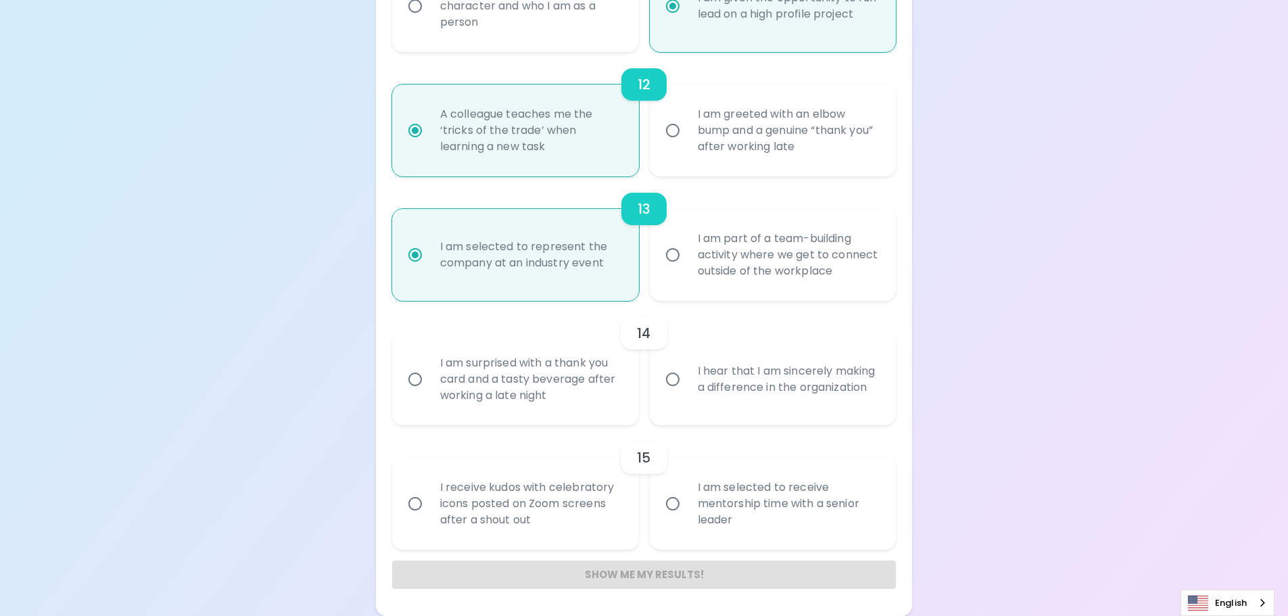
radio input "true"
click at [769, 358] on div "I hear that I am sincerely making a difference in the organization" at bounding box center [788, 379] width 202 height 65
click at [687, 365] on input "I hear that I am sincerely making a difference in the organization" at bounding box center [672, 379] width 28 height 28
radio input "false"
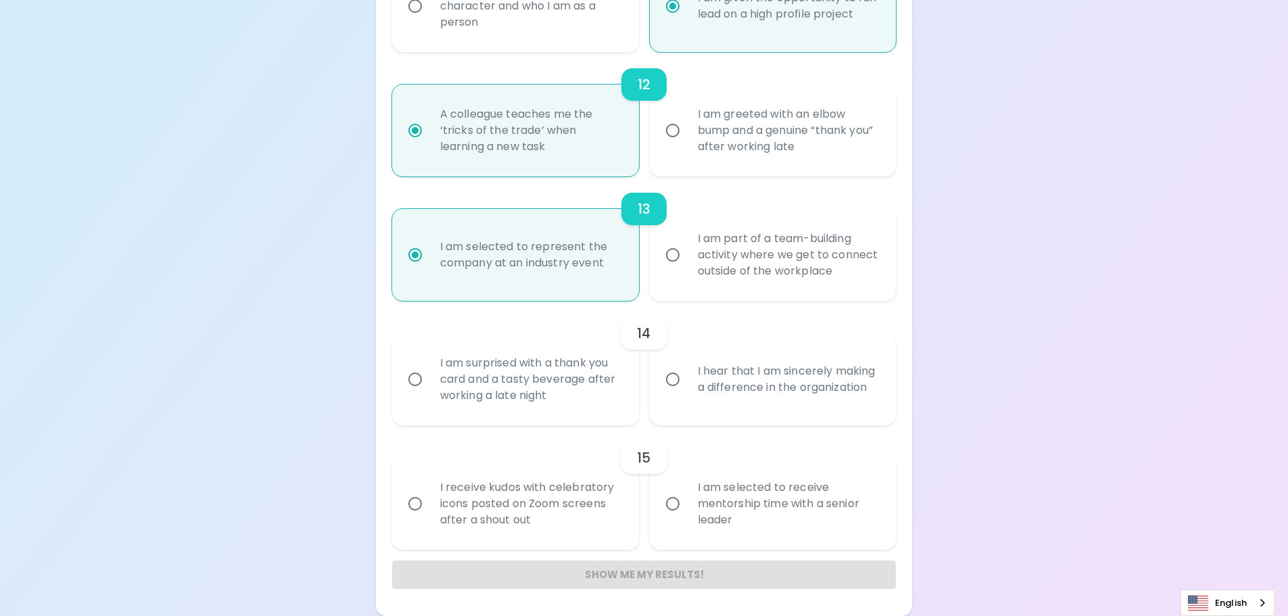
radio input "false"
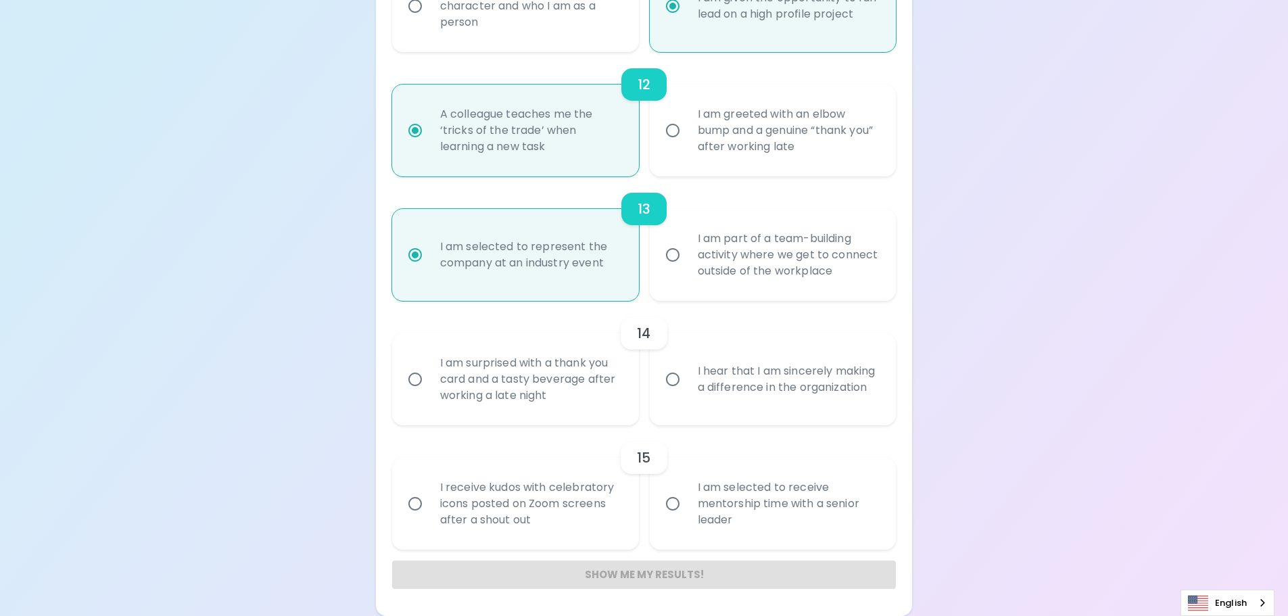
radio input "false"
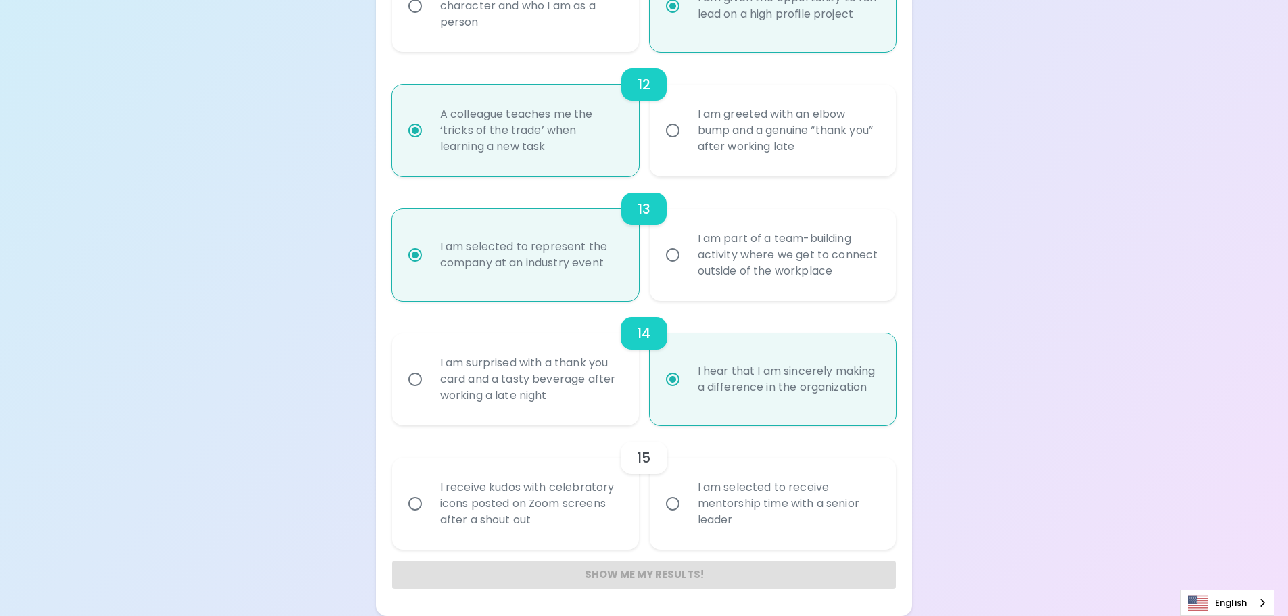
radio input "true"
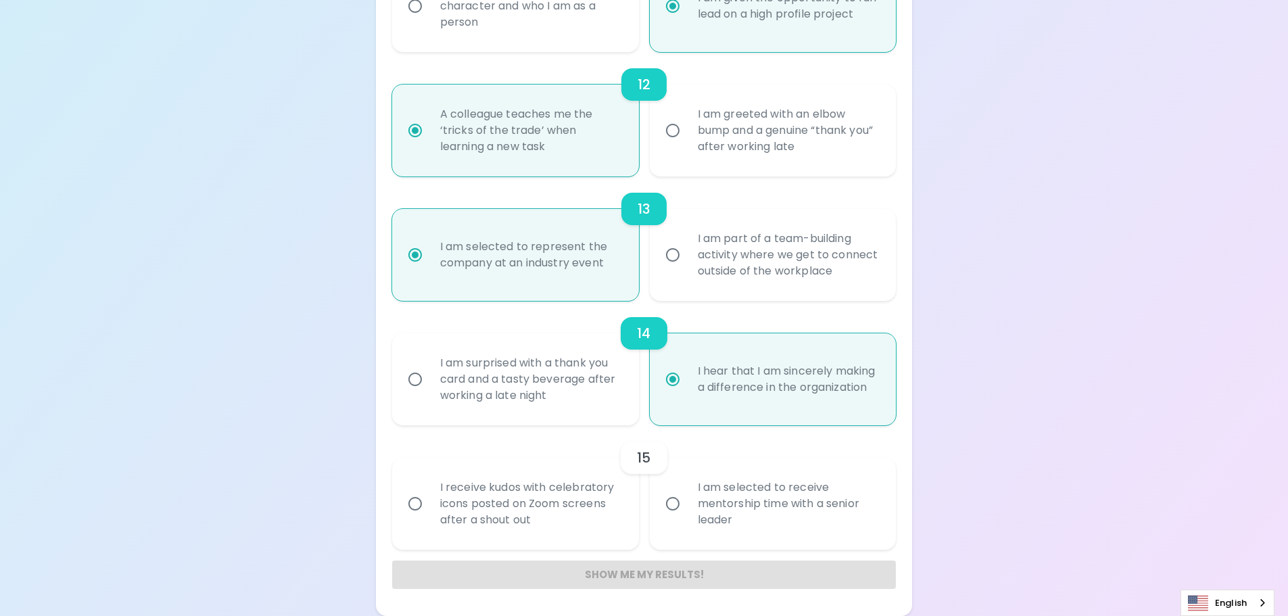
click at [803, 493] on div "I am selected to receive mentorship time with a senior leader" at bounding box center [788, 503] width 202 height 81
click at [687, 493] on input "I am selected to receive mentorship time with a senior leader" at bounding box center [672, 503] width 28 height 28
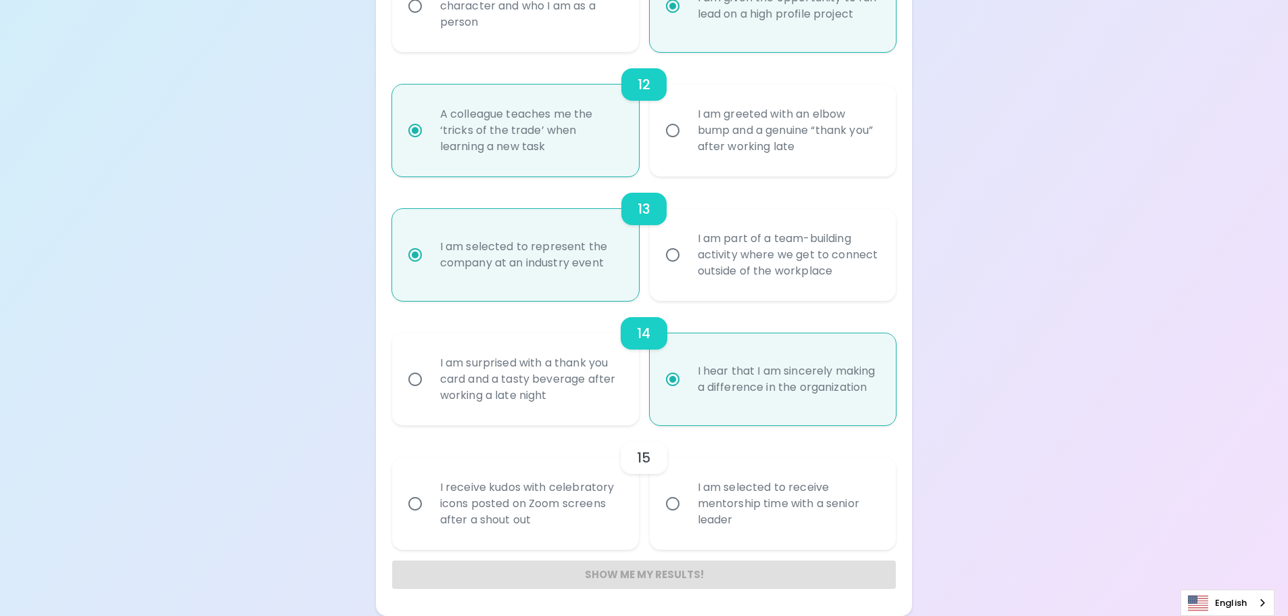
radio input "false"
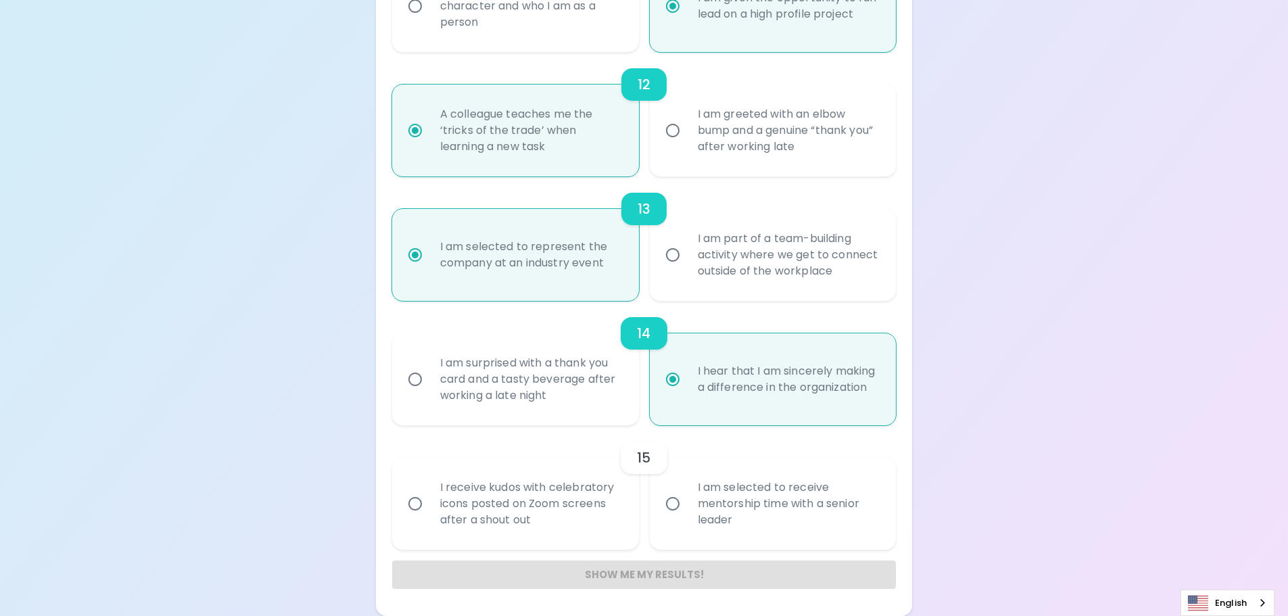
radio input "false"
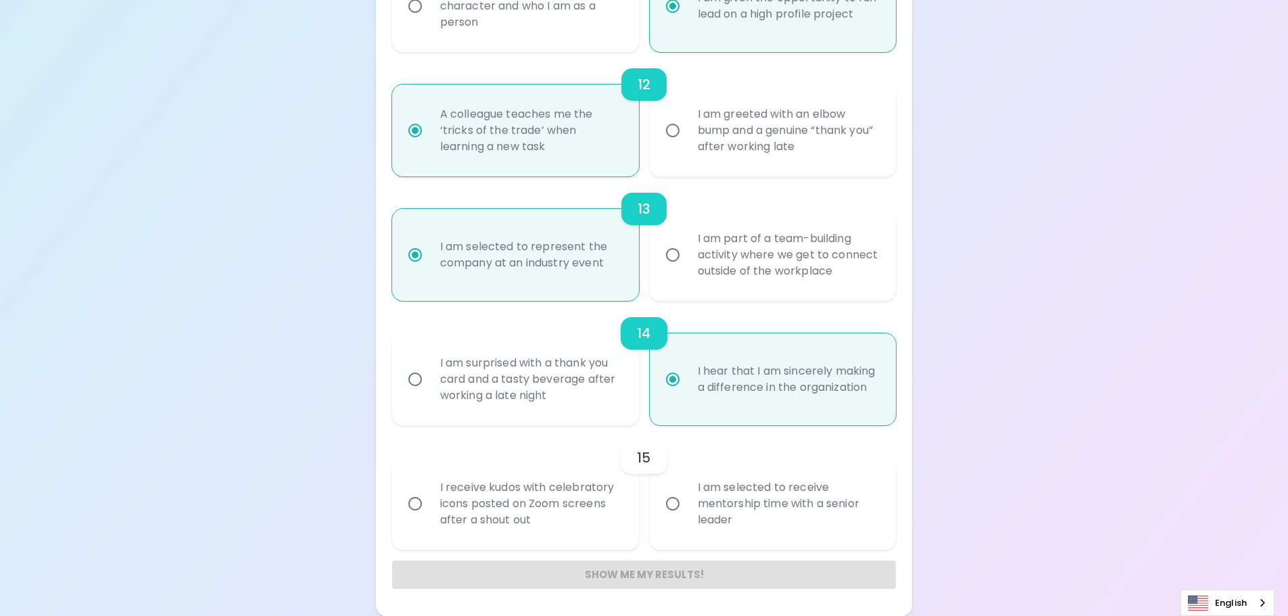
radio input "false"
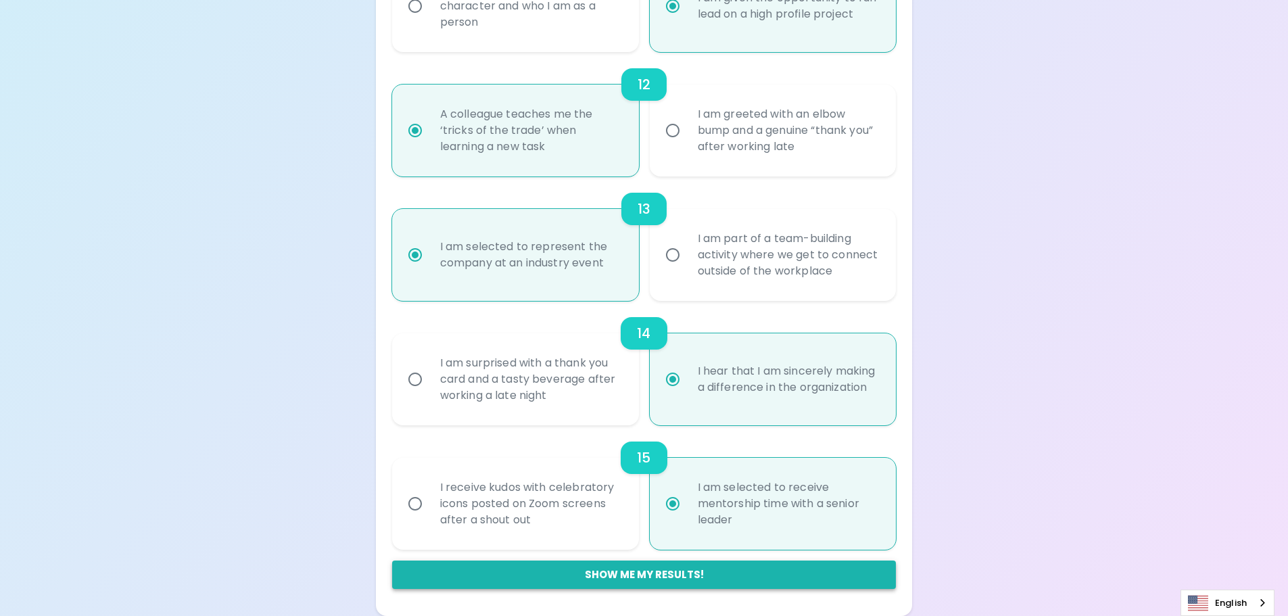
radio input "true"
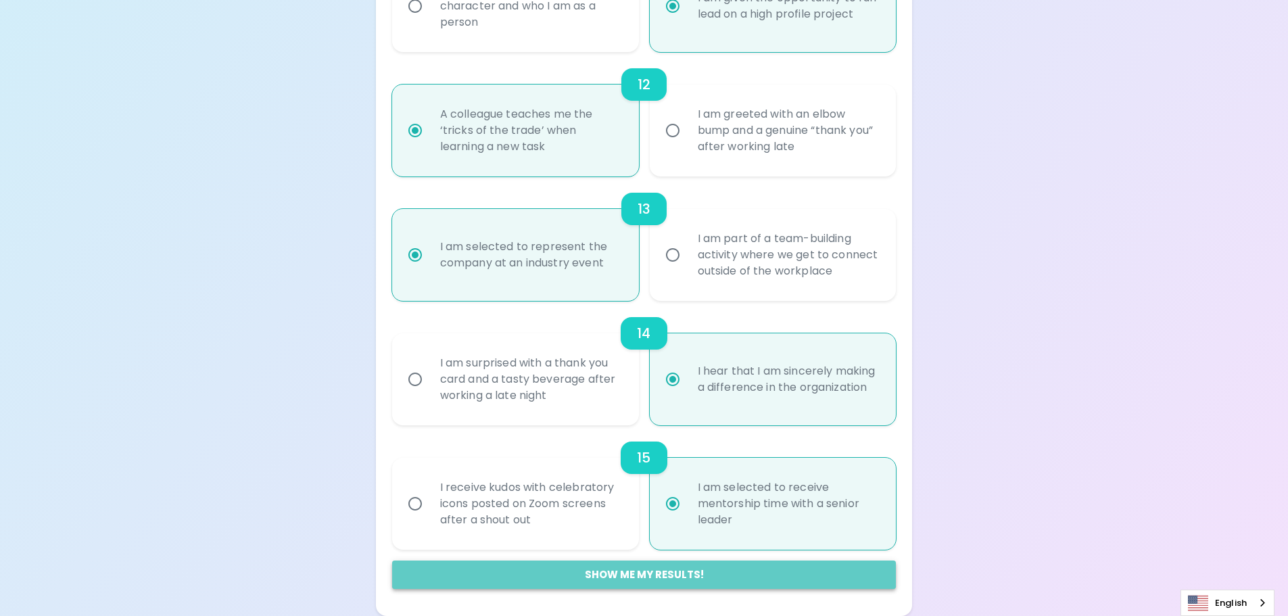
click at [626, 578] on button "Show me my results!" at bounding box center [644, 574] width 504 height 28
radio input "false"
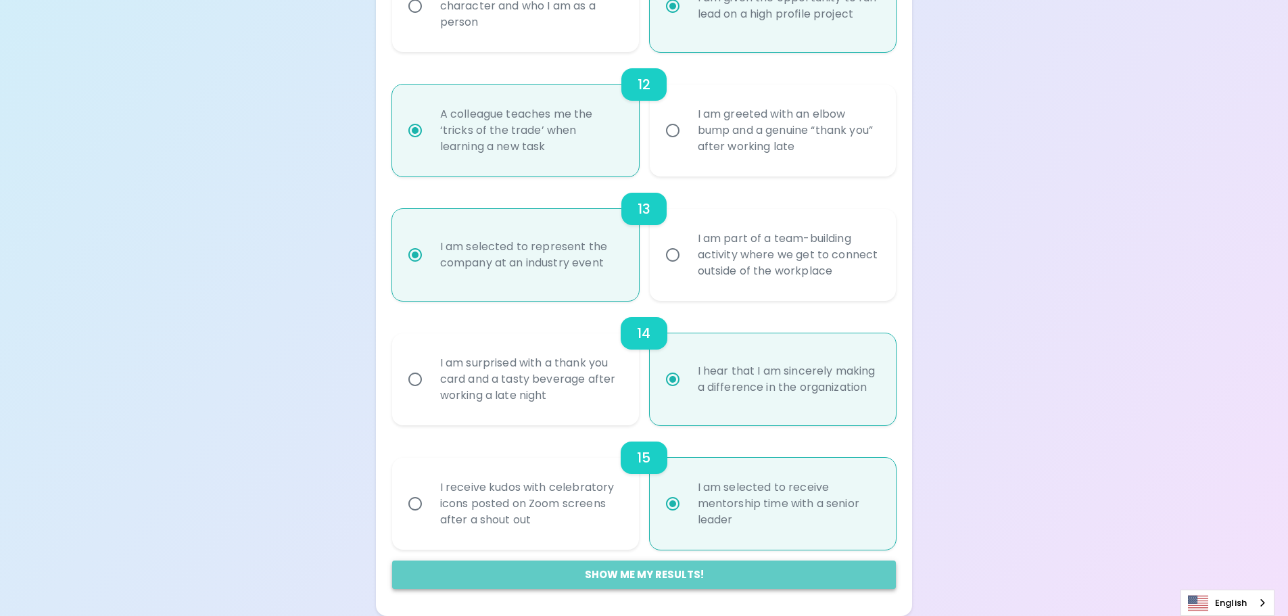
radio input "false"
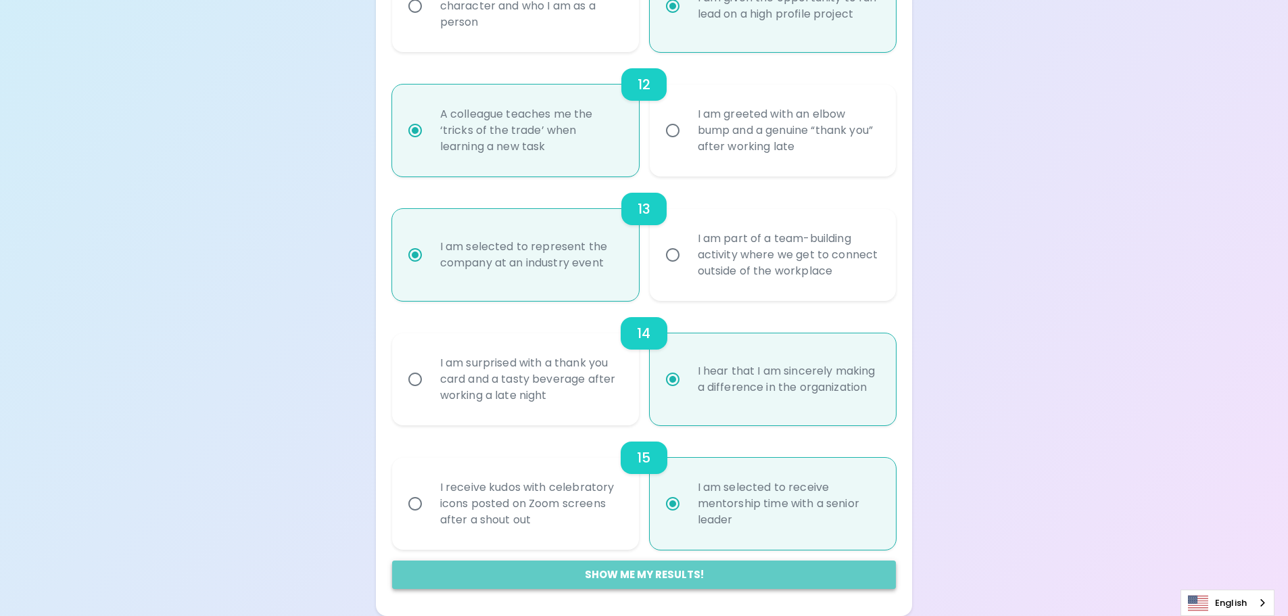
radio input "false"
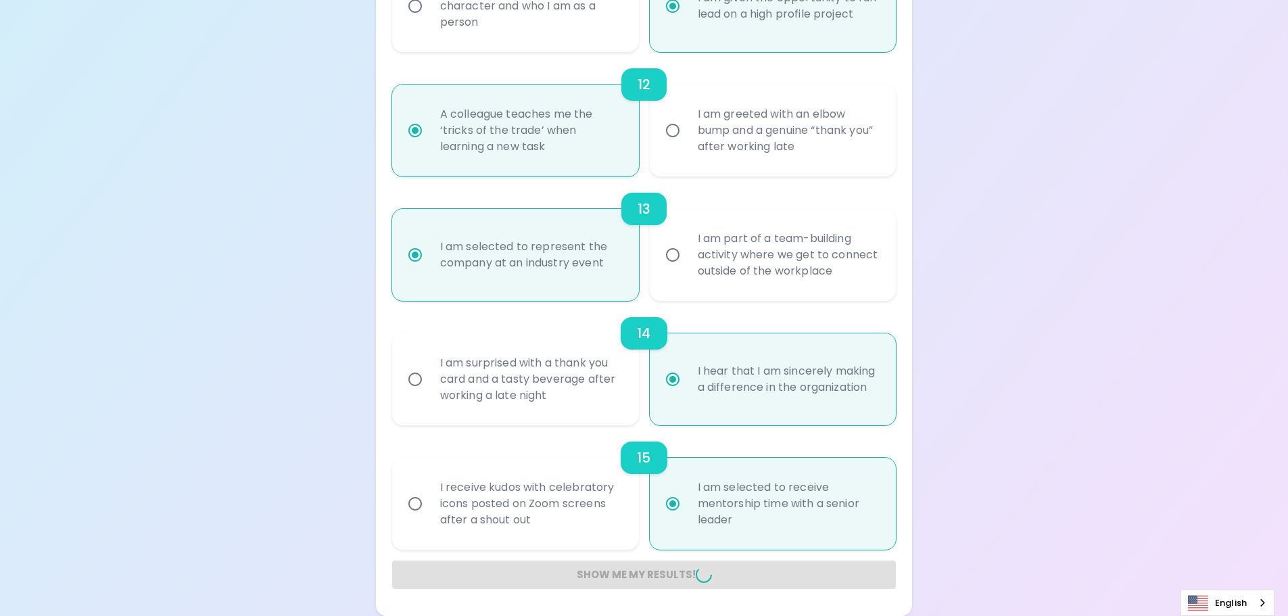
radio input "false"
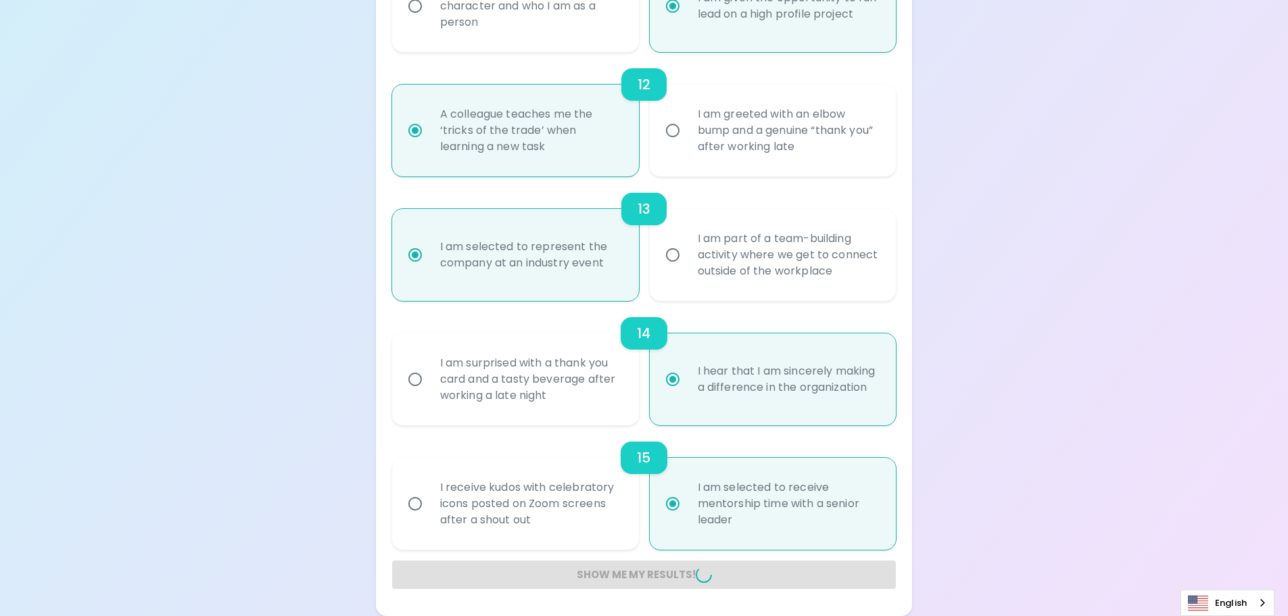
radio input "false"
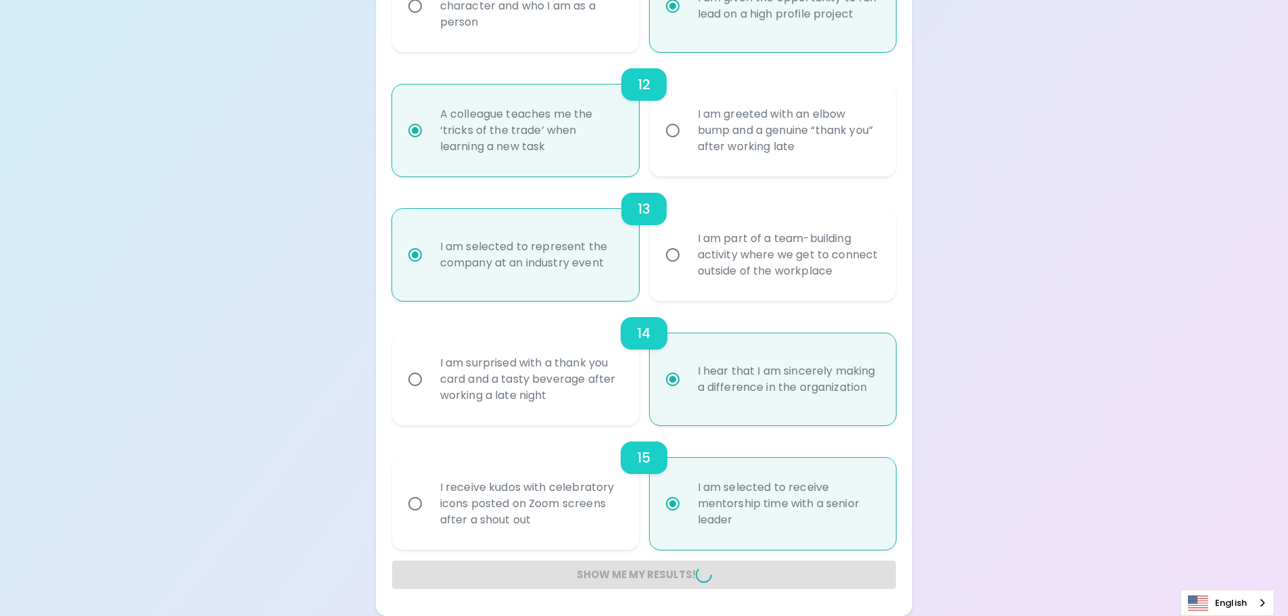
radio input "false"
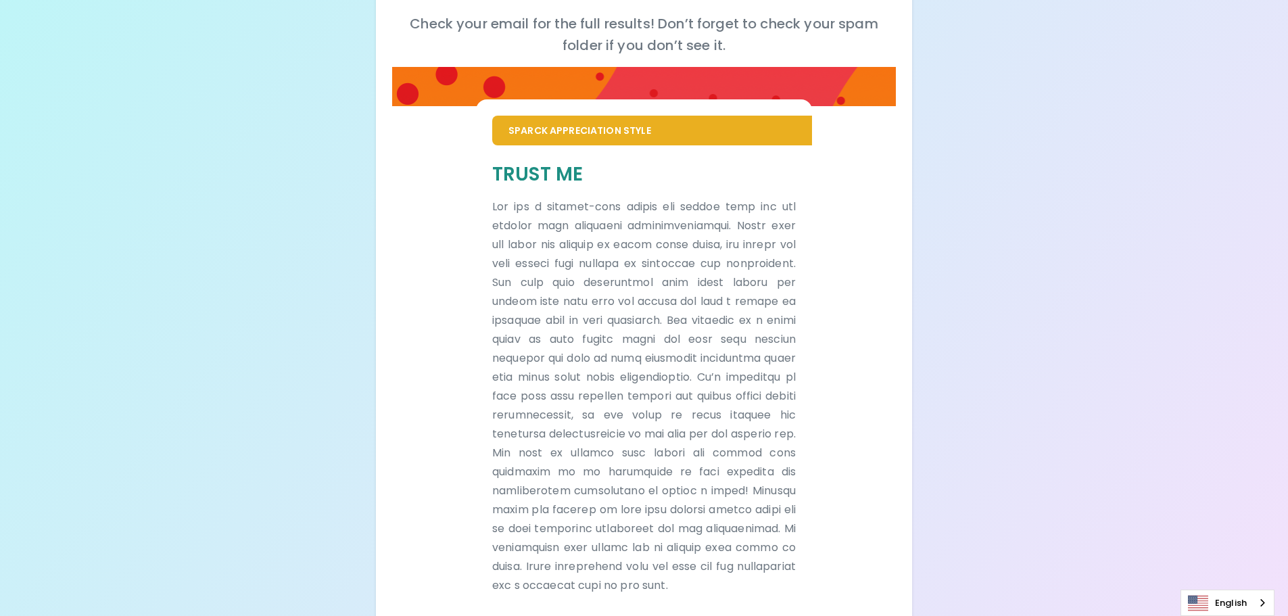
scroll to position [255, 0]
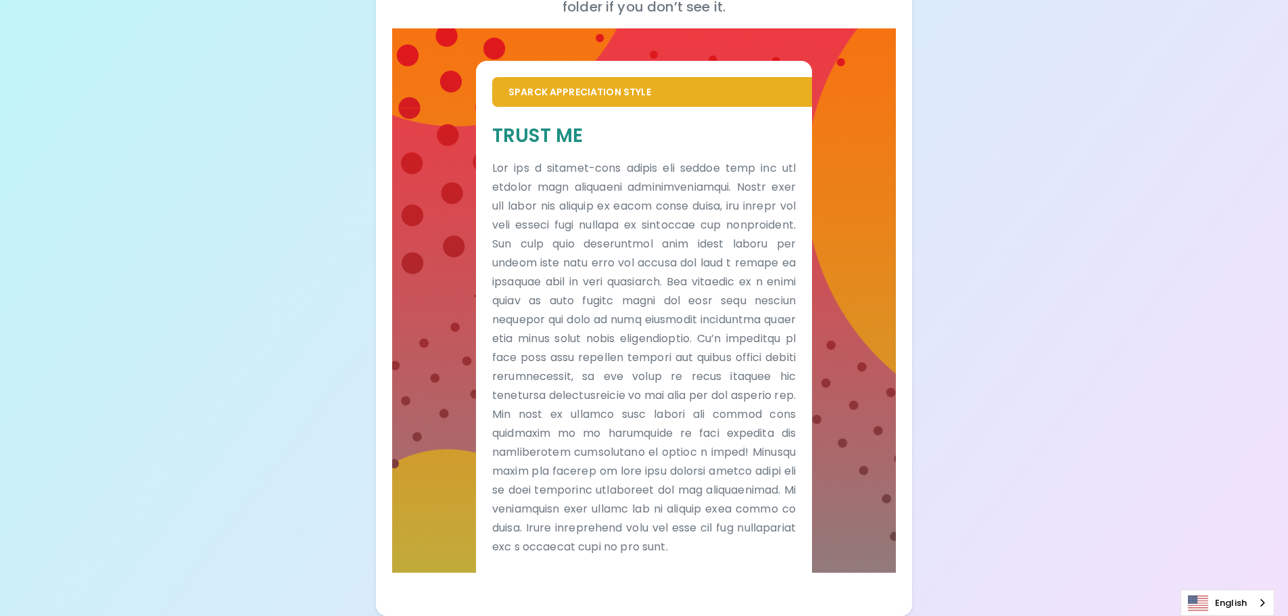
click at [1067, 195] on div "Your Sparck Appreciation Style Results Check your email for the full results! D…" at bounding box center [644, 190] width 1288 height 852
click at [1022, 190] on div "Your Sparck Appreciation Style Results Check your email for the full results! D…" at bounding box center [644, 190] width 1288 height 852
click at [1212, 205] on div "Your Sparck Appreciation Style Results Check your email for the full results! D…" at bounding box center [644, 190] width 1288 height 852
click at [22, 115] on div "Your Sparck Appreciation Style Results Check your email for the full results! D…" at bounding box center [644, 190] width 1288 height 852
